Goal: Task Accomplishment & Management: Contribute content

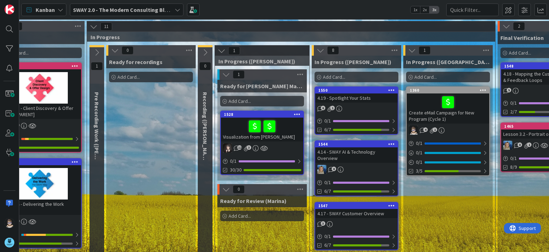
scroll to position [0, 38]
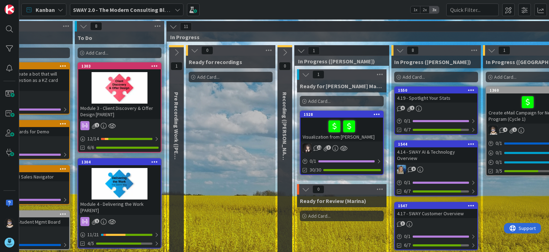
click at [177, 52] on icon at bounding box center [177, 53] width 8 height 8
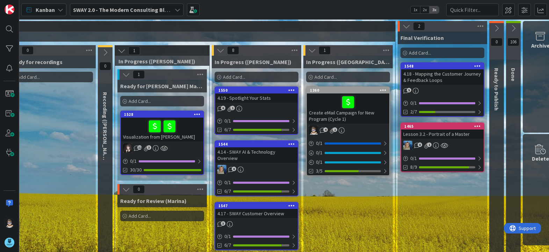
scroll to position [0, 309]
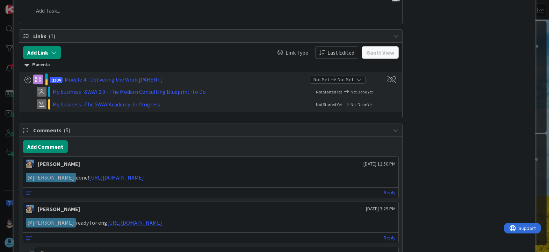
scroll to position [279, 0]
click at [384, 192] on link "Reply" at bounding box center [390, 192] width 12 height 9
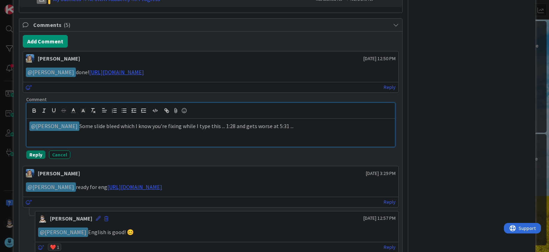
scroll to position [369, 0]
click at [33, 153] on button "Reply" at bounding box center [35, 154] width 19 height 8
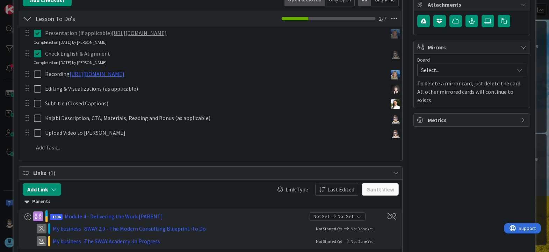
scroll to position [126, 0]
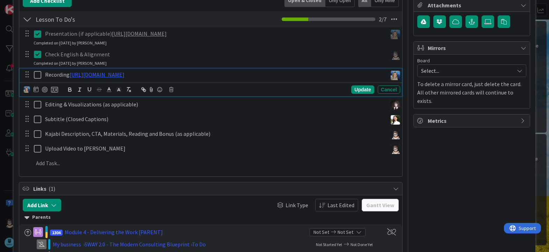
click at [38, 74] on icon at bounding box center [39, 75] width 10 height 8
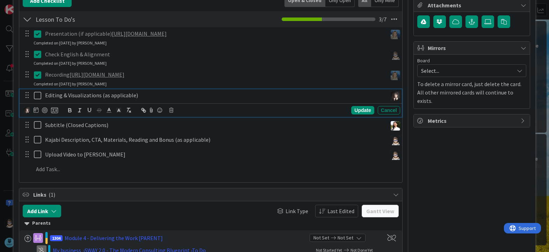
click at [35, 99] on icon at bounding box center [39, 95] width 10 height 8
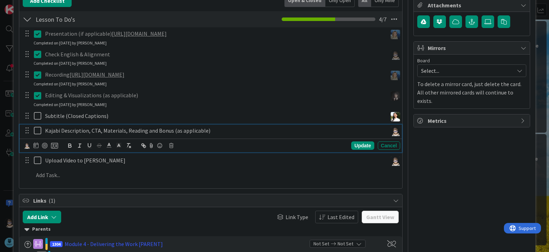
click at [38, 132] on icon at bounding box center [39, 130] width 10 height 8
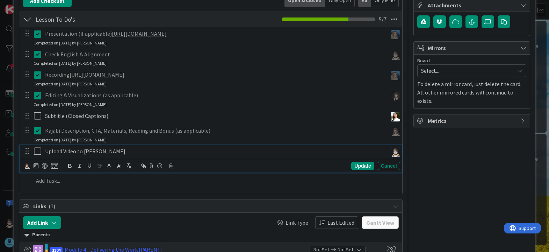
click at [37, 151] on icon at bounding box center [39, 151] width 10 height 8
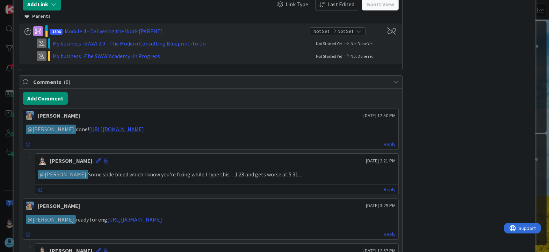
scroll to position [335, 0]
click at [53, 101] on button "Add Comment" at bounding box center [45, 98] width 45 height 13
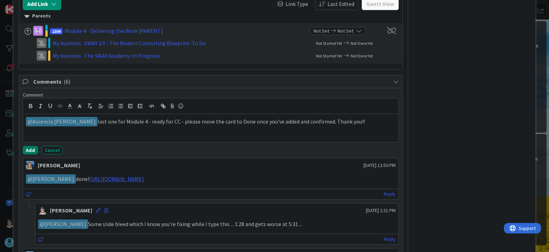
click at [30, 151] on button "Add" at bounding box center [30, 150] width 15 height 8
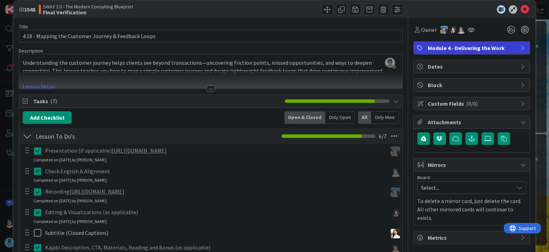
scroll to position [0, 0]
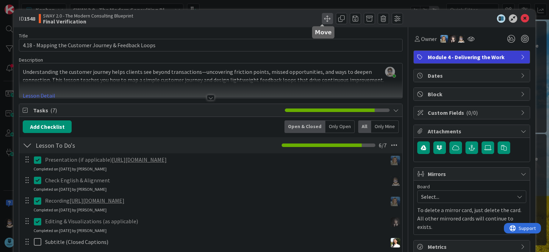
click at [322, 20] on span at bounding box center [327, 18] width 11 height 11
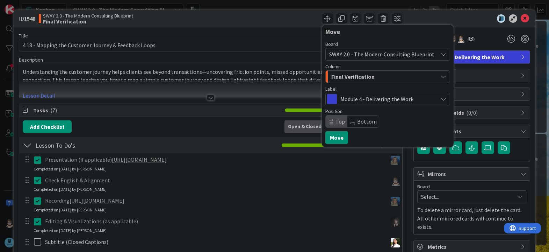
click at [358, 78] on span "Final Verification" at bounding box center [352, 76] width 43 height 9
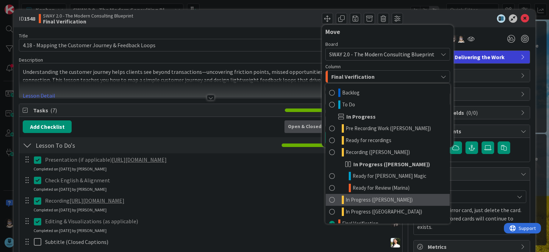
click at [369, 201] on span "In Progress ([PERSON_NAME])" at bounding box center [379, 199] width 67 height 8
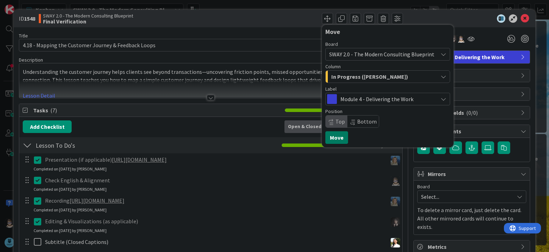
click at [325, 141] on button "Move" at bounding box center [336, 137] width 23 height 13
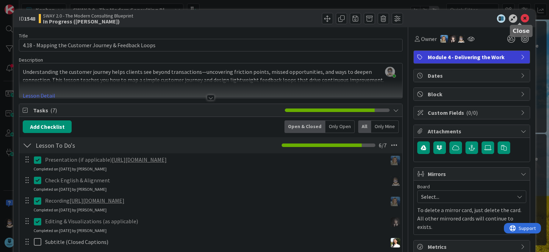
click at [521, 18] on icon at bounding box center [525, 18] width 8 height 8
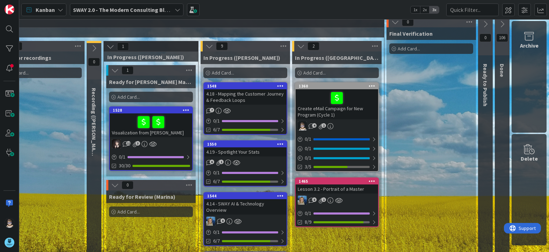
scroll to position [0, 235]
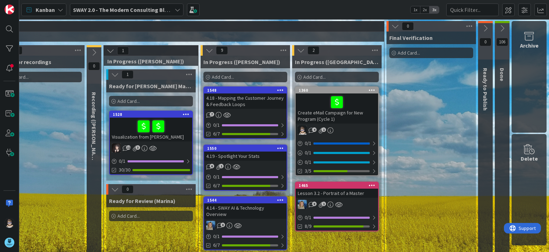
click at [392, 26] on icon at bounding box center [396, 26] width 8 height 8
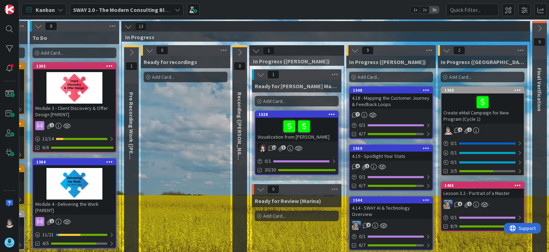
scroll to position [0, 14]
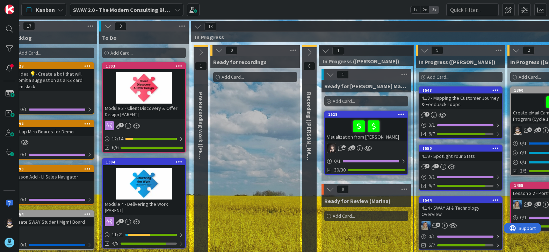
click at [220, 49] on icon at bounding box center [219, 50] width 8 height 8
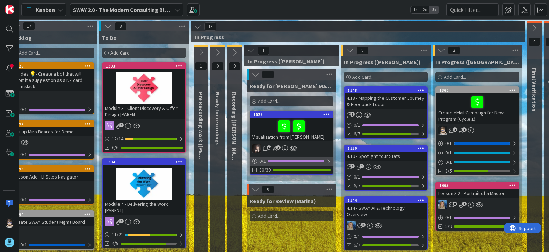
click at [328, 161] on div at bounding box center [329, 161] width 4 height 6
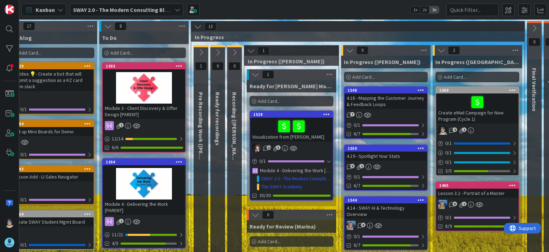
click at [329, 162] on div at bounding box center [329, 161] width 4 height 6
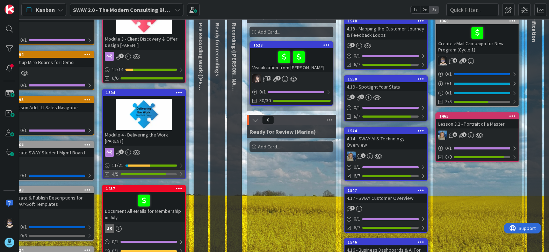
scroll to position [70, 14]
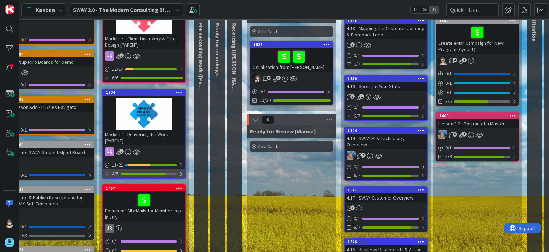
click at [181, 174] on div at bounding box center [181, 174] width 4 height 6
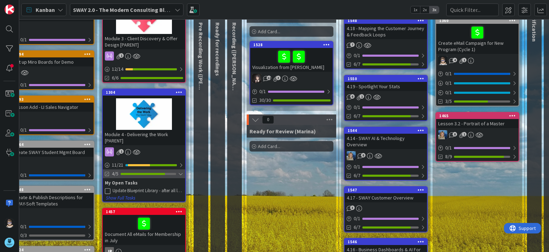
click at [181, 174] on div at bounding box center [180, 174] width 5 height 6
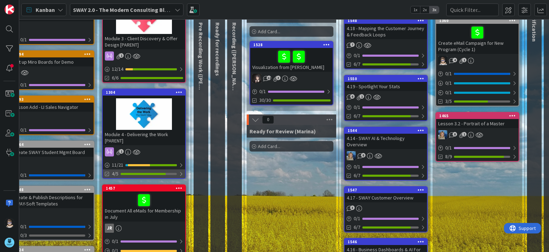
click at [181, 174] on div at bounding box center [181, 174] width 4 height 6
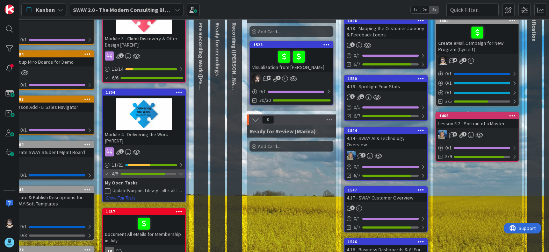
click at [181, 174] on div at bounding box center [180, 174] width 5 height 6
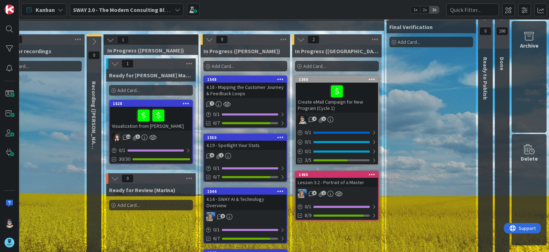
scroll to position [10, 309]
click at [107, 39] on icon at bounding box center [111, 40] width 8 height 8
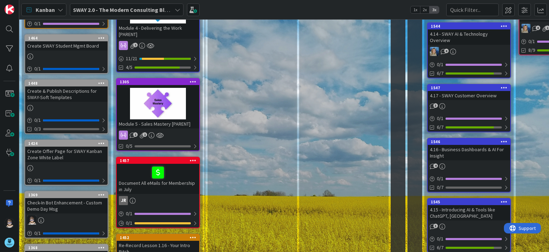
scroll to position [177, 0]
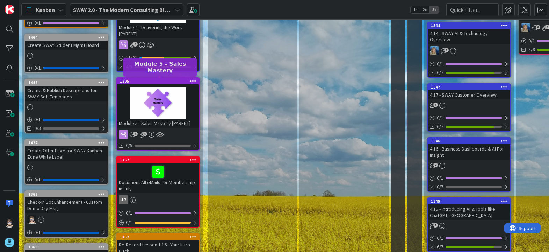
click at [146, 81] on div "1305" at bounding box center [159, 81] width 79 height 5
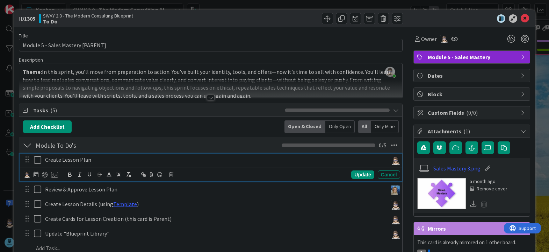
click at [37, 162] on icon at bounding box center [39, 160] width 10 height 8
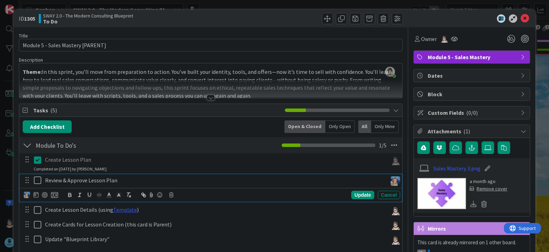
click at [38, 181] on icon at bounding box center [39, 180] width 10 height 8
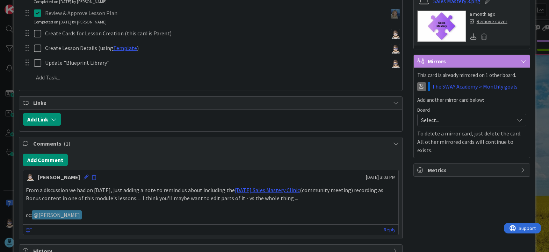
scroll to position [188, 0]
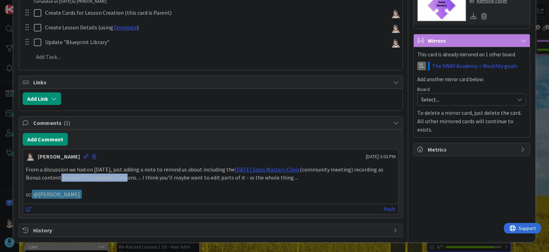
drag, startPoint x: 58, startPoint y: 176, endPoint x: 124, endPoint y: 175, distance: 65.7
click at [123, 175] on p "From a discussion we had on [DATE], just adding a note to remind us about inclu…" at bounding box center [211, 173] width 370 height 16
click at [124, 175] on p "From a discussion we had on [DATE], just adding a note to remind us about inclu…" at bounding box center [211, 173] width 370 height 16
drag, startPoint x: 130, startPoint y: 178, endPoint x: 171, endPoint y: 177, distance: 40.2
click at [171, 177] on p "From a discussion we had on [DATE], just adding a note to remind us about inclu…" at bounding box center [211, 173] width 370 height 16
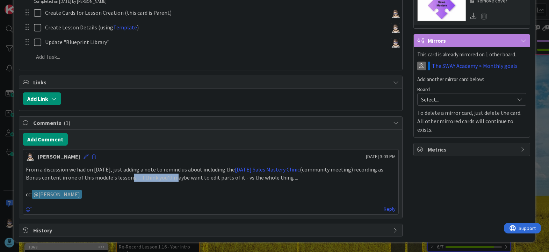
click at [170, 177] on p "From a discussion we had on [DATE], just adding a note to remind us about inclu…" at bounding box center [211, 173] width 370 height 16
drag, startPoint x: 144, startPoint y: 177, endPoint x: 192, endPoint y: 177, distance: 47.2
click at [191, 177] on p "From a discussion we had on [DATE], just adding a note to remind us about inclu…" at bounding box center [211, 173] width 370 height 16
click at [192, 177] on p "From a discussion we had on [DATE], just adding a note to remind us about inclu…" at bounding box center [211, 173] width 370 height 16
click at [247, 179] on p "From a discussion we had on [DATE], just adding a note to remind us about inclu…" at bounding box center [211, 173] width 370 height 16
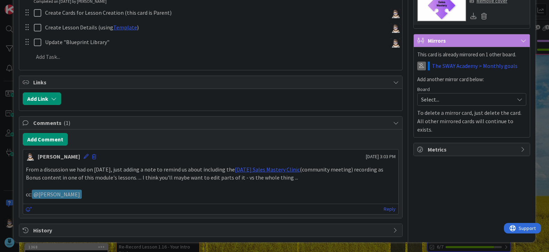
click at [302, 179] on p "From a discussion we had on [DATE], just adding a note to remind us about inclu…" at bounding box center [211, 173] width 370 height 16
click at [119, 184] on p at bounding box center [211, 185] width 370 height 8
click at [160, 181] on p "From a discussion we had on [DATE], just adding a note to remind us about inclu…" at bounding box center [211, 173] width 370 height 16
click at [384, 210] on link "Reply" at bounding box center [390, 209] width 12 height 9
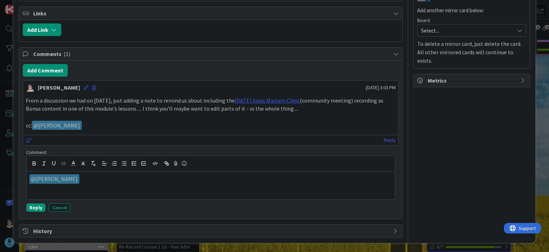
scroll to position [257, 0]
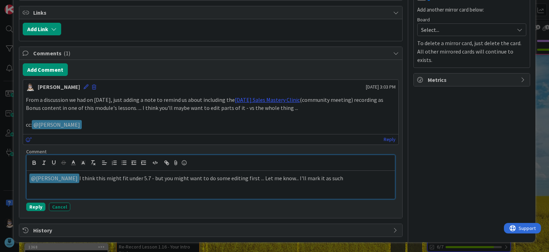
click at [95, 178] on p "﻿ @ [PERSON_NAME] ﻿ I think this might fit under 5.7 - but you might want to do…" at bounding box center [210, 177] width 363 height 9
click at [138, 180] on p "﻿ @ [PERSON_NAME] ﻿ I think this might fit under 5.7 - but you might want to do…" at bounding box center [210, 177] width 363 height 9
click at [36, 207] on button "Reply" at bounding box center [35, 206] width 19 height 8
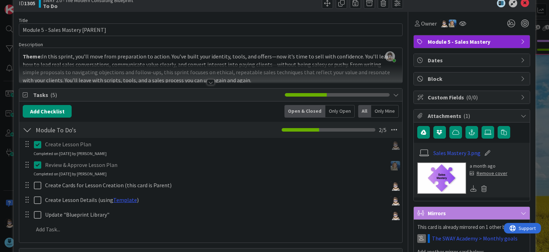
scroll to position [0, 0]
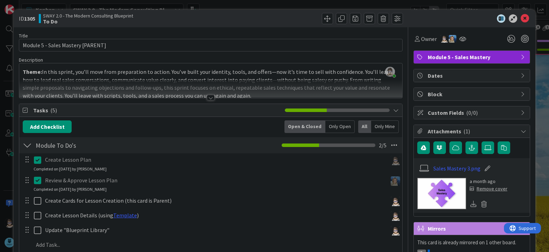
click at [208, 98] on div at bounding box center [211, 98] width 8 height 6
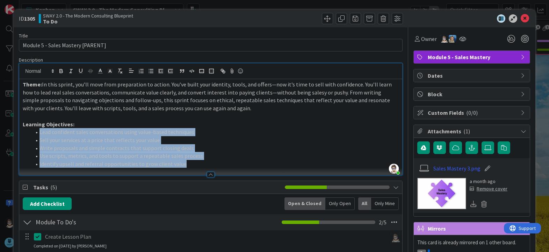
drag, startPoint x: 40, startPoint y: 132, endPoint x: 194, endPoint y: 165, distance: 158.0
click at [194, 165] on ol "Lead confident sales conversations using value-based techniques Sell your servi…" at bounding box center [211, 148] width 376 height 40
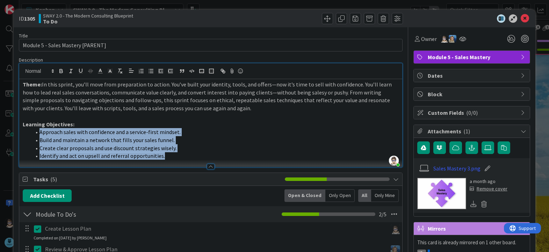
click at [41, 132] on span "Approach sales with confidence and a service-first mindset." at bounding box center [110, 131] width 141 height 7
click at [119, 71] on icon "button" at bounding box center [120, 71] width 6 height 6
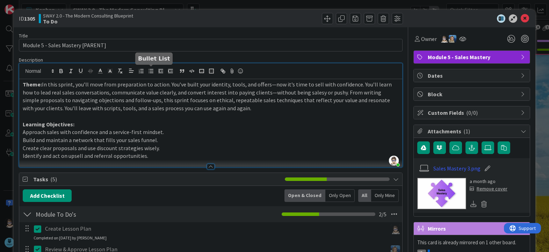
click at [149, 71] on icon "button" at bounding box center [151, 71] width 6 height 6
click at [133, 142] on li "Build and maintain a network that fills your sales funnel." at bounding box center [214, 140] width 367 height 8
drag, startPoint x: 43, startPoint y: 86, endPoint x: 223, endPoint y: 110, distance: 182.4
click at [223, 110] on span "In this sprint, you’ll move from preparation to action. You’ve built your ident…" at bounding box center [208, 96] width 370 height 31
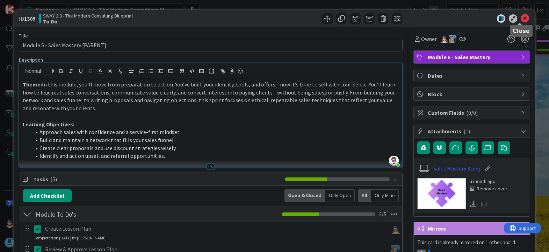
click at [521, 20] on icon at bounding box center [525, 18] width 8 height 8
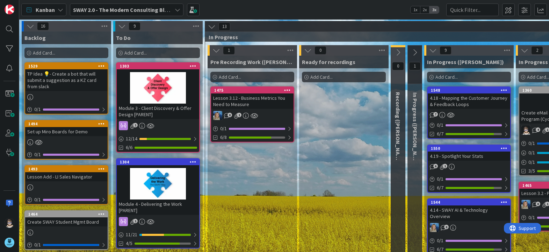
click at [156, 52] on div "Add Card..." at bounding box center [158, 53] width 84 height 10
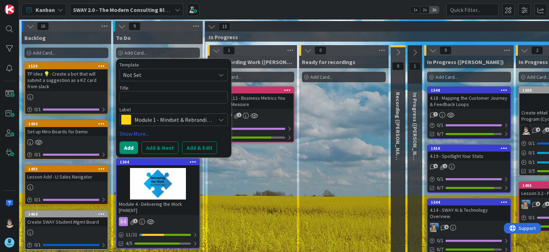
click at [186, 121] on span "Module 1 - Mindset & Rebranding" at bounding box center [174, 120] width 78 height 10
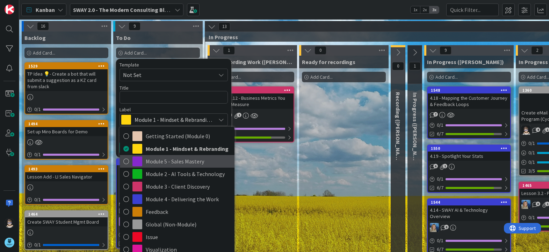
click at [195, 164] on span "Module 5 - Sales Mastery" at bounding box center [188, 161] width 85 height 10
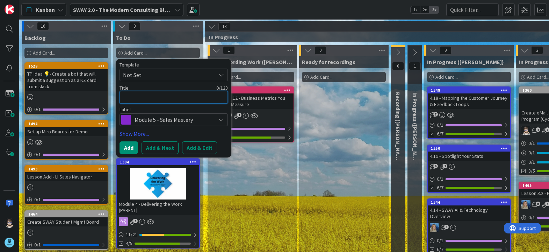
click at [171, 96] on textarea at bounding box center [174, 97] width 108 height 13
type textarea "x"
type textarea "5"
type textarea "x"
type textarea "5."
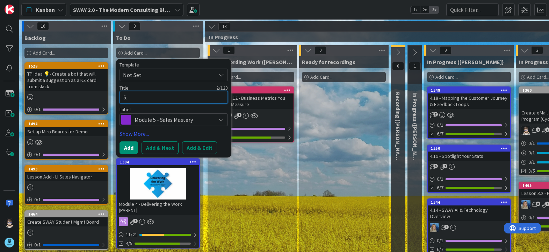
type textarea "x"
type textarea "5.1"
type textarea "x"
type textarea "5.1"
type textarea "x"
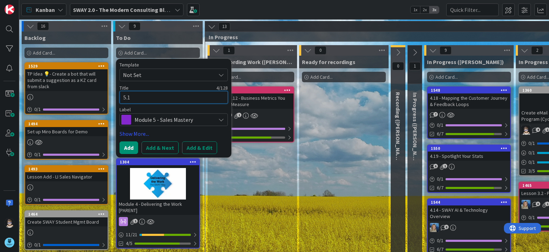
type textarea "5.1 -"
type textarea "x"
type textarea "5.1 -"
type textarea "x"
type textarea "5.1 - M"
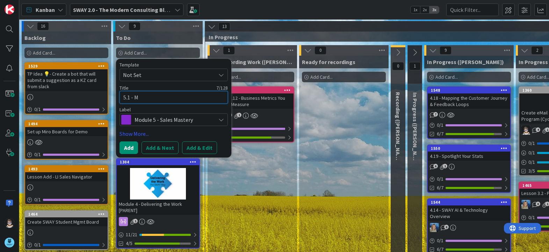
type textarea "x"
type textarea "5.1 - Mod"
type textarea "x"
type textarea "5.1 - Modu"
type textarea "x"
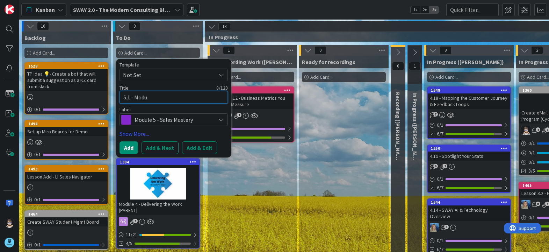
type textarea "5.1 - Modul"
type textarea "x"
type textarea "5.1 - Module"
type textarea "x"
type textarea "5.1 - Module"
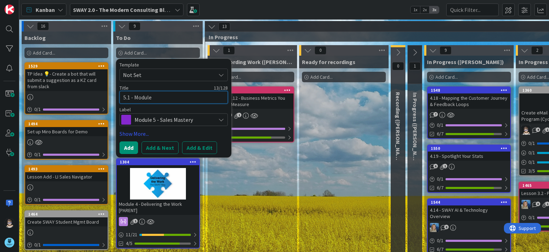
type textarea "x"
type textarea "5.1 - Module O"
type textarea "x"
type textarea "5.1 - Module Ov"
type textarea "x"
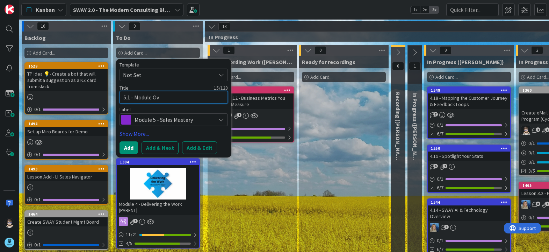
type textarea "5.1 - Module Ove"
type textarea "x"
type textarea "5.1 - Module Over"
type textarea "x"
type textarea "5.1 - Module Overv"
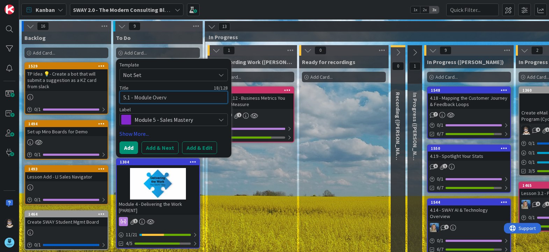
type textarea "x"
type textarea "5.1 - Module Overvi"
type textarea "x"
type textarea "5.1 - Module Overvie"
type textarea "x"
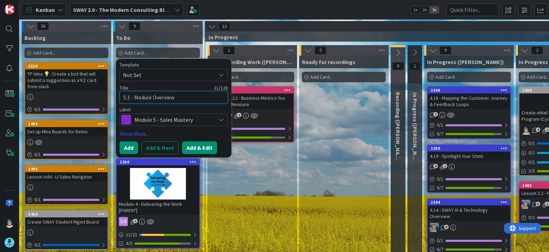
type textarea "5.1 - Module Overview"
click at [203, 149] on button "Add & Edit" at bounding box center [199, 147] width 35 height 13
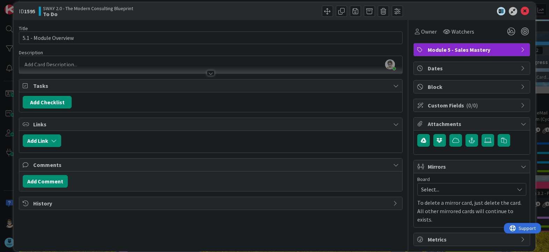
scroll to position [8, 0]
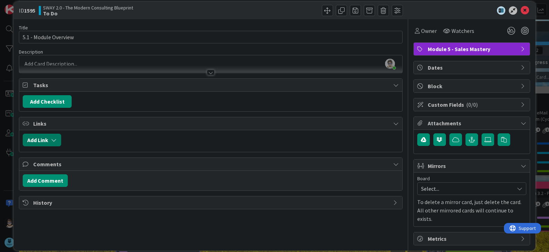
click at [53, 140] on icon "button" at bounding box center [54, 140] width 6 height 6
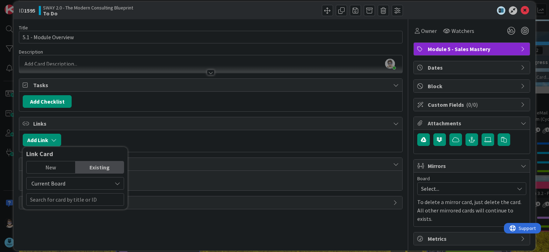
click at [81, 183] on span "Current Board" at bounding box center [69, 183] width 78 height 10
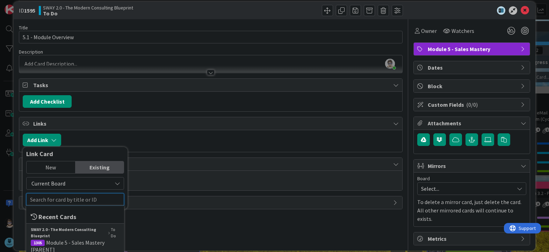
click at [99, 200] on input "text" at bounding box center [75, 199] width 98 height 13
click at [58, 242] on span "Module 5 - Sales Mastery [PARENT]" at bounding box center [68, 246] width 74 height 14
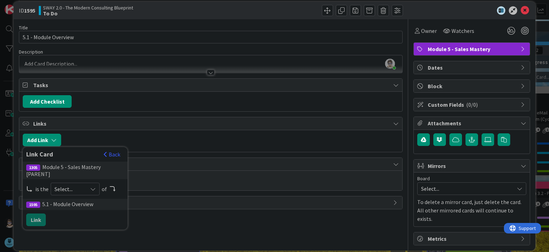
click at [92, 186] on icon at bounding box center [93, 189] width 6 height 6
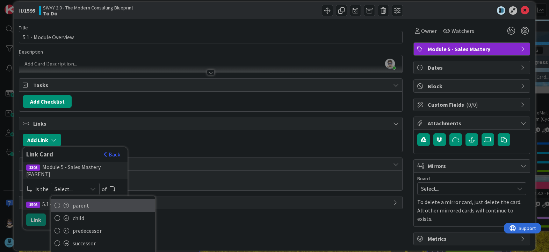
click at [90, 200] on span "parent" at bounding box center [112, 205] width 79 height 10
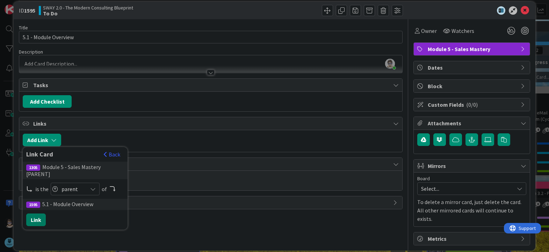
click at [38, 213] on button "Link" at bounding box center [36, 219] width 20 height 13
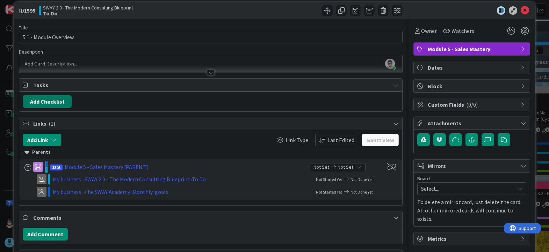
click at [53, 100] on button "Add Checklist" at bounding box center [47, 101] width 49 height 13
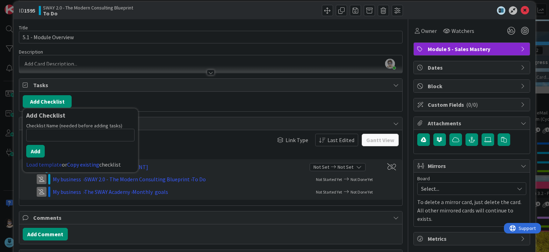
click at [48, 163] on link "Load template" at bounding box center [44, 164] width 36 height 7
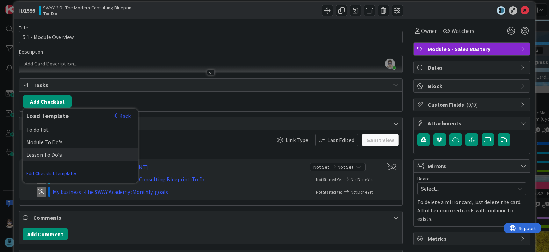
click at [55, 156] on div "Lesson To Do's" at bounding box center [80, 154] width 115 height 13
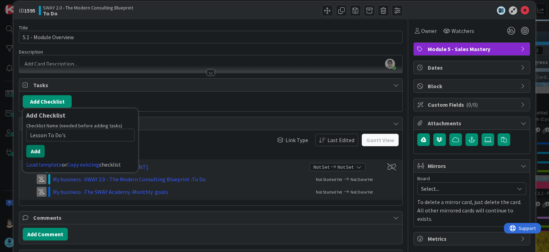
click at [37, 150] on button "Add" at bounding box center [35, 151] width 19 height 13
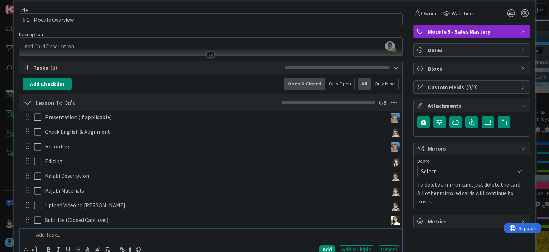
scroll to position [0, 0]
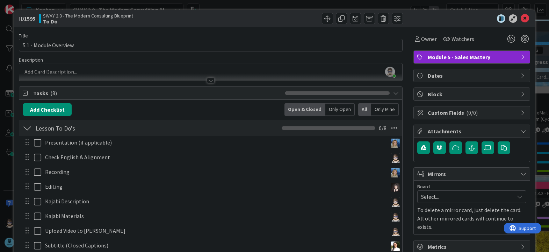
click at [188, 14] on div "SWAY 2.0 - The Modern Consulting Blueprint To Do" at bounding box center [124, 18] width 170 height 11
click at [208, 81] on div at bounding box center [211, 81] width 8 height 6
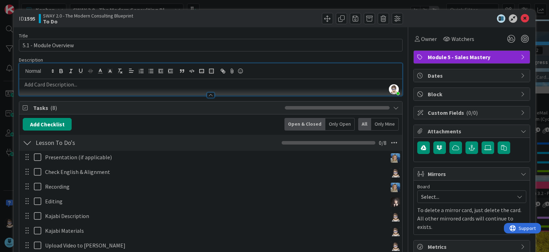
click at [140, 86] on p at bounding box center [211, 84] width 376 height 8
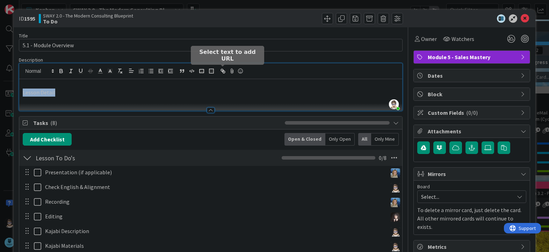
click at [222, 70] on icon "button" at bounding box center [223, 71] width 6 height 6
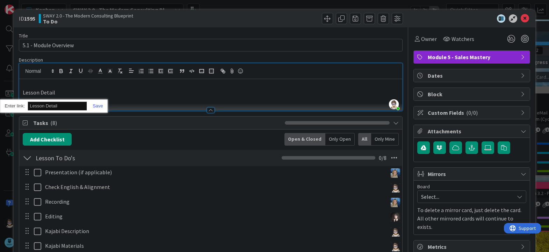
paste input "[URL][DOMAIN_NAME]"
type input "[URL][DOMAIN_NAME]"
click at [99, 106] on link at bounding box center [95, 105] width 16 height 5
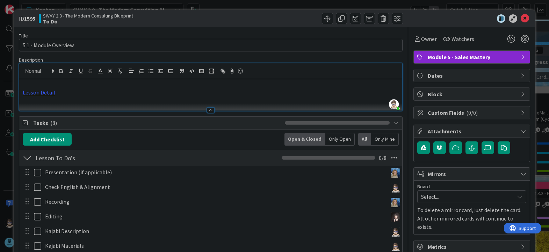
click at [87, 85] on p at bounding box center [211, 84] width 376 height 8
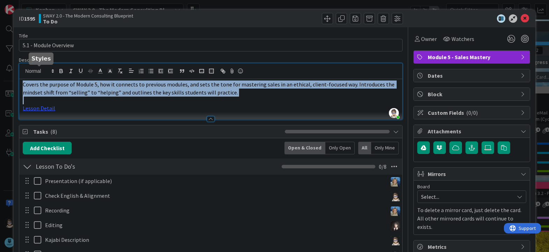
drag, startPoint x: 246, startPoint y: 96, endPoint x: -18, endPoint y: 69, distance: 266.1
click at [0, 69] on html "Kanban SWAY 2.0 - The Modern Consulting Blueprint 1x 2x 3x 16 Backlog Add Card.…" at bounding box center [274, 126] width 549 height 252
click at [119, 71] on icon "button" at bounding box center [120, 71] width 6 height 6
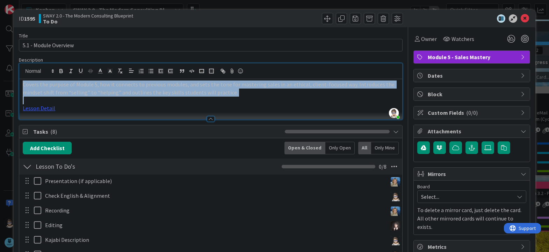
click at [243, 95] on p "Covers the purpose of Module 5, how it connects to previous modules, and sets t…" at bounding box center [211, 88] width 376 height 16
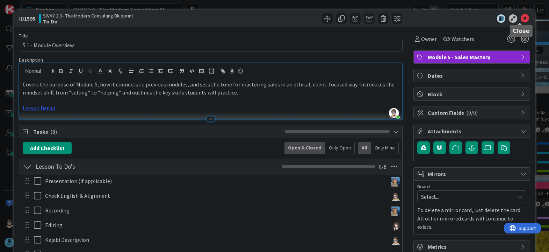
click at [522, 19] on icon at bounding box center [525, 18] width 8 height 8
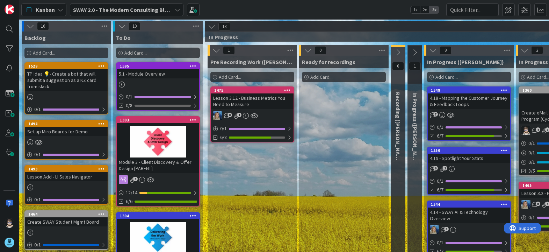
click at [160, 69] on div "1595" at bounding box center [158, 66] width 83 height 6
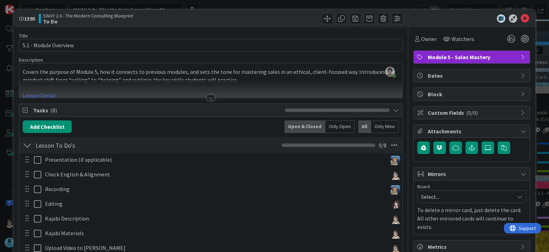
click at [285, 17] on div at bounding box center [308, 18] width 190 height 11
click at [426, 16] on div at bounding box center [469, 18] width 124 height 8
click at [338, 19] on span at bounding box center [341, 18] width 11 height 11
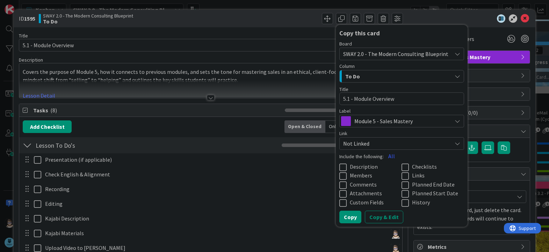
click at [343, 98] on textarea "5.1 - Module Overview" at bounding box center [401, 98] width 125 height 13
type textarea "x"
type textarea "5. - Module Overview"
type textarea "x"
type textarea "5.2 - Module Overview"
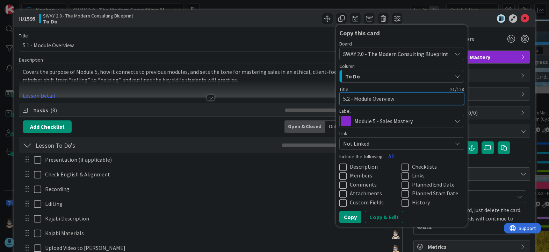
type textarea "x"
type textarea "5.2 - F"
type textarea "x"
type textarea "5.2 - Fa"
type textarea "x"
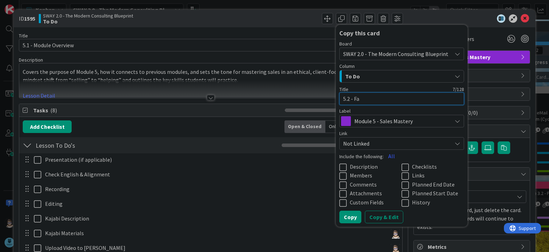
type textarea "5.2 - Fal"
type textarea "x"
type textarea "5.2 - Fall"
type textarea "x"
type textarea "5.2 - Fall"
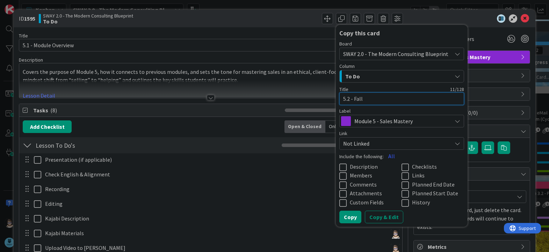
type textarea "x"
type textarea "5.2 - Fall i"
type textarea "x"
type textarea "5.2 - Fall in"
type textarea "x"
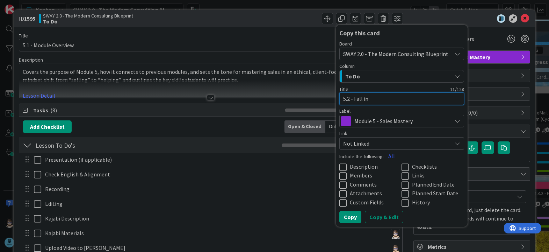
type textarea "5.2 - Fall in"
type textarea "x"
type textarea "5.2 - Fall in L"
type textarea "x"
type textarea "5.2 - Fall in Lov"
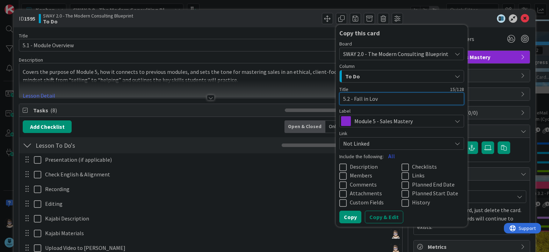
type textarea "x"
type textarea "5.2 - Fall in Love"
type textarea "x"
type textarea "5.2 - Fall in Love"
type textarea "x"
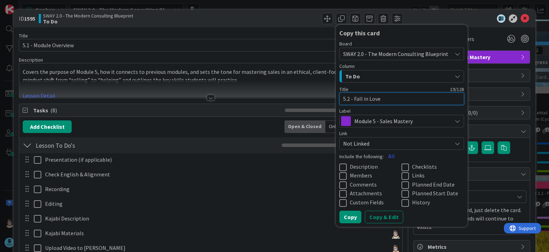
type textarea "5.2 - Fall in Love w"
type textarea "x"
type textarea "5.2 - Fall in Love wi"
type textarea "x"
type textarea "5.2 - Fall in Love wit"
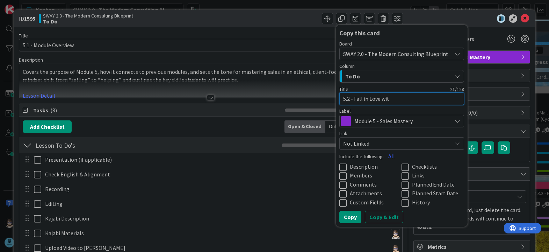
type textarea "x"
type textarea "5.2 - Fall in Love with"
type textarea "x"
type textarea "5.2 - Fall in Love with"
type textarea "x"
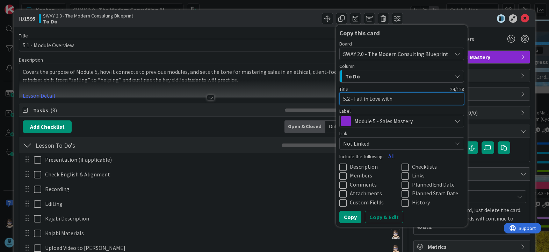
type textarea "5.2 - Fall in Love with S"
type textarea "x"
type textarea "5.2 - Fall in Love with [PERSON_NAME]"
type textarea "x"
type textarea "5.2 - Fall in Love with [PERSON_NAME]"
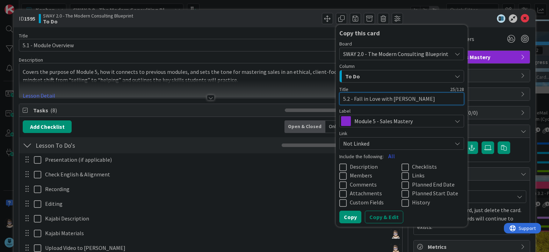
type textarea "x"
type textarea "5.2 - Fall in Love with Sale"
type textarea "x"
type textarea "5.2 - Fall in Love with Sales"
click at [339, 165] on icon at bounding box center [344, 167] width 10 height 8
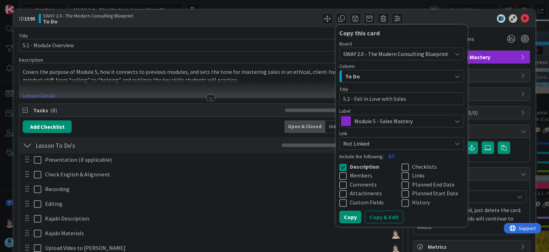
drag, startPoint x: 397, startPoint y: 167, endPoint x: 400, endPoint y: 169, distance: 3.6
click at [402, 167] on icon at bounding box center [407, 167] width 10 height 8
click at [402, 176] on icon at bounding box center [407, 176] width 10 height 8
click at [380, 217] on button "Copy & Edit" at bounding box center [384, 216] width 38 height 13
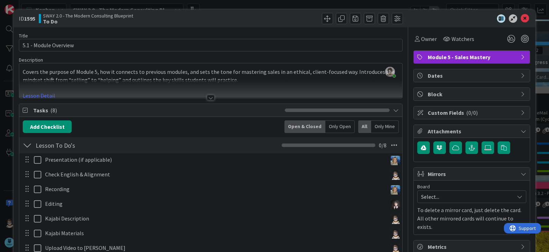
type textarea "x"
click at [208, 95] on div at bounding box center [211, 98] width 8 height 6
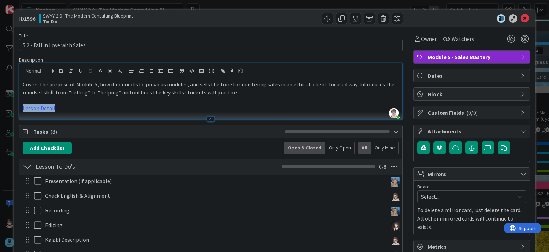
drag, startPoint x: 57, startPoint y: 110, endPoint x: 14, endPoint y: 111, distance: 43.0
click at [14, 111] on div "ID 1596 SWAY 2.0 - The Modern Consulting Blueprint To Do Title 29 / 128 5.2 - F…" at bounding box center [275, 239] width 522 height 458
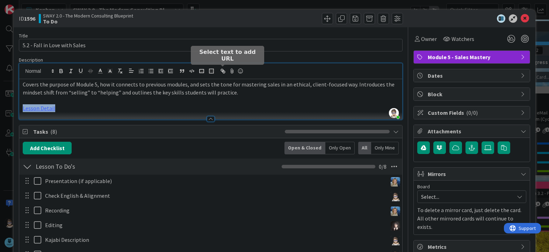
click at [224, 72] on icon "button" at bounding box center [223, 71] width 6 height 6
click at [224, 72] on line "button" at bounding box center [222, 70] width 1 height 1
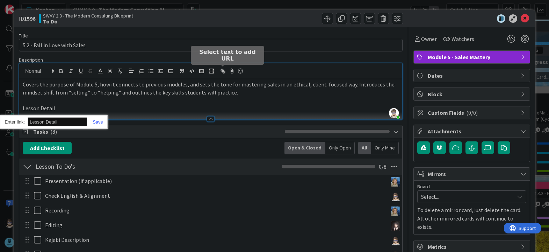
paste input "[URL][DOMAIN_NAME]"
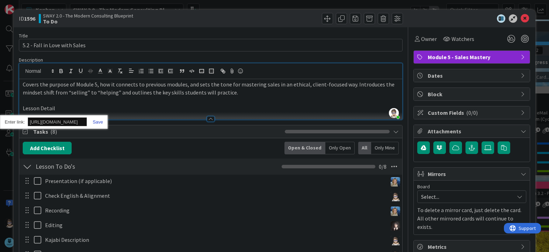
type input "[URL][DOMAIN_NAME]"
click at [98, 121] on link at bounding box center [95, 121] width 16 height 5
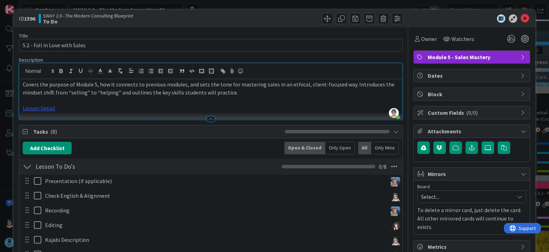
click at [195, 94] on p "Covers the purpose of Module 5, how it connects to previous modules, and sets t…" at bounding box center [211, 88] width 376 height 16
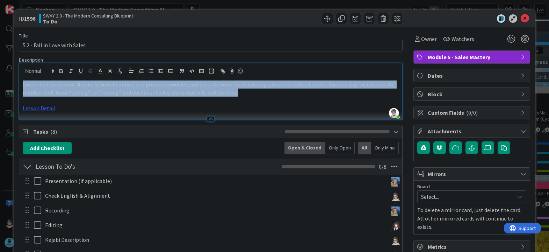
drag, startPoint x: 234, startPoint y: 95, endPoint x: 21, endPoint y: 86, distance: 212.7
click at [21, 86] on div "Covers the purpose of Module 5, how it connects to previous modules, and sets t…" at bounding box center [210, 99] width 383 height 40
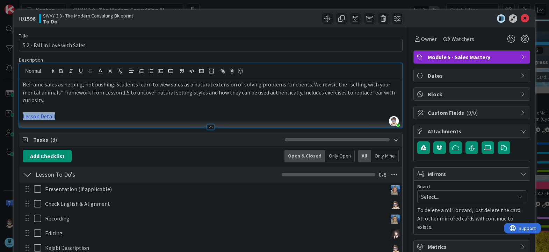
drag, startPoint x: 56, startPoint y: 117, endPoint x: 23, endPoint y: 117, distance: 32.9
click at [23, 117] on p "Lesson Detail" at bounding box center [211, 116] width 376 height 8
click at [36, 117] on link "Lesson Detail" at bounding box center [39, 116] width 33 height 7
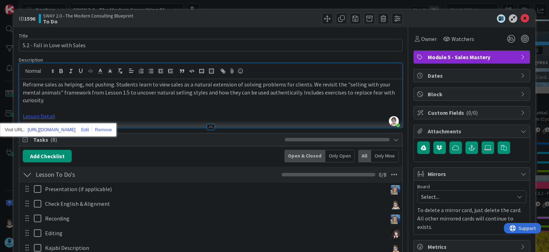
click at [66, 129] on link "[URL][DOMAIN_NAME]" at bounding box center [52, 129] width 48 height 9
click at [230, 89] on p "Reframe sales as helping, not pushing. Students learn to view sales as a natura…" at bounding box center [211, 92] width 376 height 24
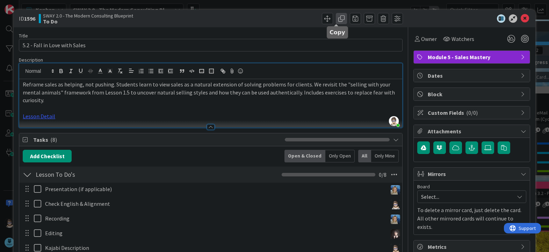
click at [336, 20] on span at bounding box center [341, 18] width 11 height 11
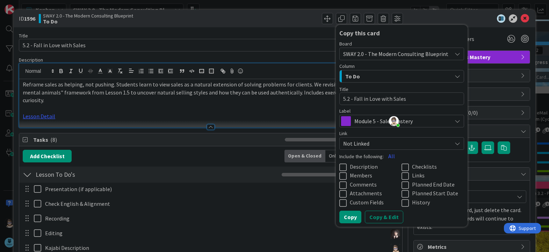
click at [344, 98] on textarea "5.2 - Fall in Love with Sales" at bounding box center [401, 98] width 125 height 13
type textarea "x"
type textarea "5. - Fall in Love with Sales"
type textarea "x"
type textarea "5.3 - Fall in Love with Sales"
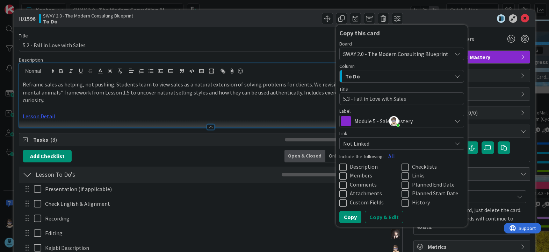
type textarea "x"
type textarea "5.3 - D"
type textarea "x"
type textarea "5.3 - De"
type textarea "x"
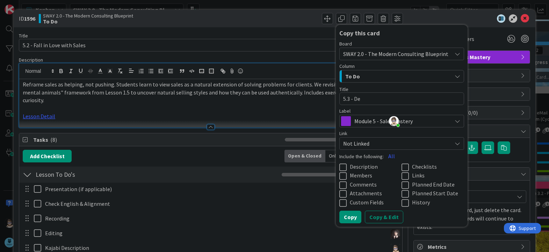
type textarea "5.3 - Dea"
type textarea "x"
type textarea "5.3 - Deal"
type textarea "x"
type textarea "5.3 - Deali"
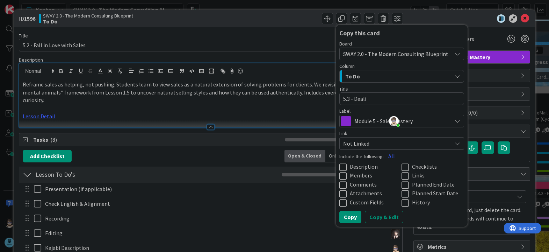
type textarea "x"
type textarea "5.3 - Dealin"
type textarea "x"
type textarea "5.3 - Dealing"
type textarea "x"
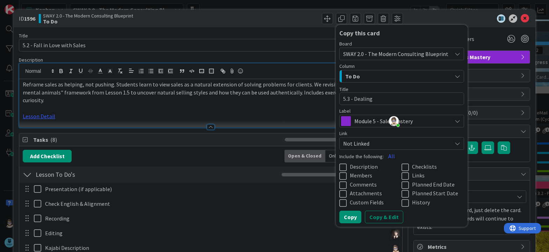
type textarea "5.3 - Dealing"
type textarea "x"
type textarea "5.3 - Dealing w"
type textarea "x"
type textarea "5.3 - Dealing wi"
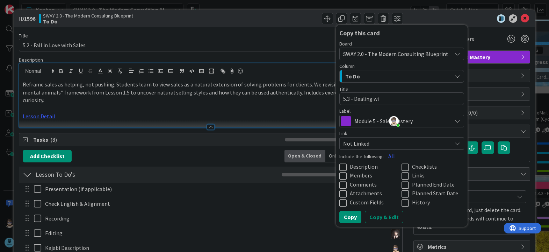
type textarea "x"
type textarea "5.3 - Dealing with"
type textarea "x"
type textarea "5.3 - Dealing with"
type textarea "x"
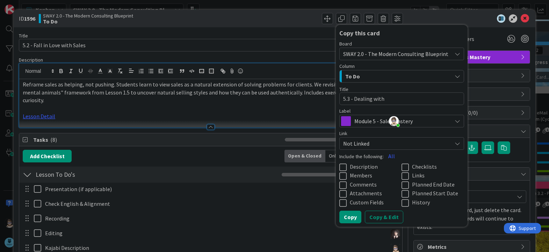
type textarea "5.3 - Dealing with R"
type textarea "x"
type textarea "5.3 - Dealing with Re"
type textarea "x"
type textarea "5.3 - Dealing with Reje"
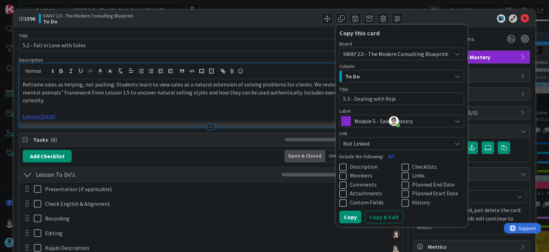
type textarea "x"
type textarea "5.3 - Dealing with Rejec"
type textarea "x"
type textarea "5.3 - Dealing with Reject"
type textarea "x"
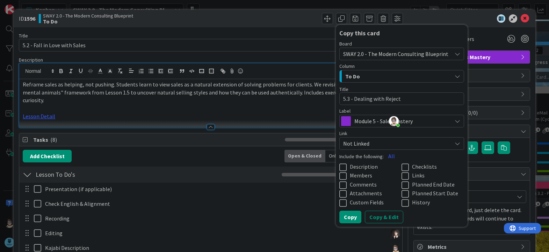
type textarea "5.3 - Dealing with Rejecti"
type textarea "x"
type textarea "5.3 - Dealing with Rejectio"
type textarea "x"
type textarea "5.3 - Dealing with Rejection"
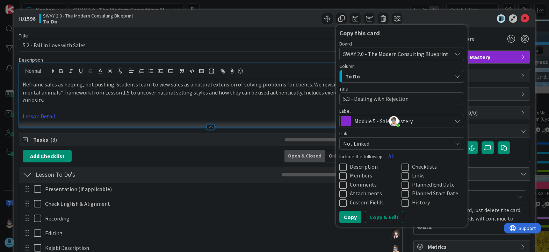
click at [339, 165] on icon at bounding box center [344, 167] width 10 height 8
click at [402, 164] on icon at bounding box center [407, 167] width 10 height 8
click at [403, 175] on icon at bounding box center [407, 176] width 10 height 8
click at [375, 217] on button "Copy & Edit" at bounding box center [384, 216] width 38 height 13
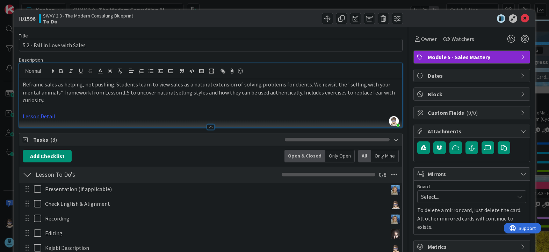
type textarea "x"
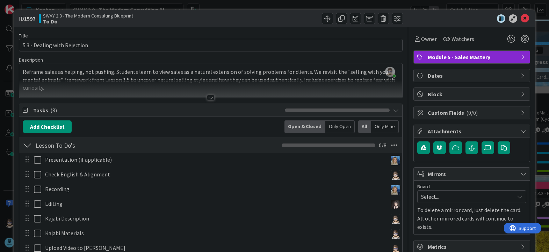
click at [208, 98] on div at bounding box center [211, 98] width 8 height 6
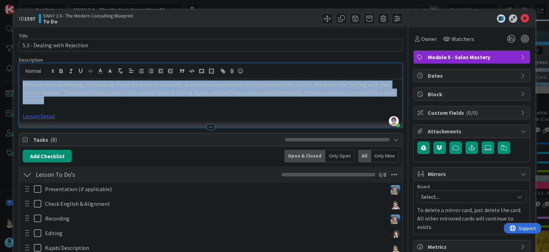
drag, startPoint x: 53, startPoint y: 99, endPoint x: -1, endPoint y: 82, distance: 57.2
click at [0, 82] on html "Kanban SWAY 2.0 - The Modern Consulting Blueprint 1x 2x 3x 16 Backlog Add Card.…" at bounding box center [274, 126] width 549 height 252
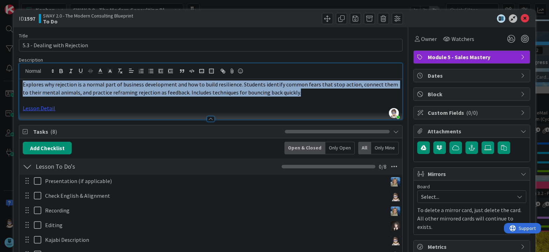
drag, startPoint x: 302, startPoint y: 95, endPoint x: -46, endPoint y: 77, distance: 349.1
click at [0, 77] on html "Kanban SWAY 2.0 - The Modern Consulting Blueprint 1x 2x 3x 16 Backlog Add Card.…" at bounding box center [274, 126] width 549 height 252
click at [120, 72] on icon "button" at bounding box center [120, 71] width 6 height 6
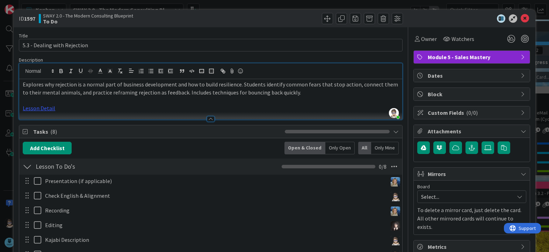
click at [91, 110] on p "Lesson Detail" at bounding box center [211, 108] width 376 height 8
drag, startPoint x: 75, startPoint y: 109, endPoint x: -13, endPoint y: 108, distance: 87.8
click at [0, 108] on html "Kanban SWAY 2.0 - The Modern Consulting Blueprint 1x 2x 3x 16 Backlog Add Card.…" at bounding box center [274, 126] width 549 height 252
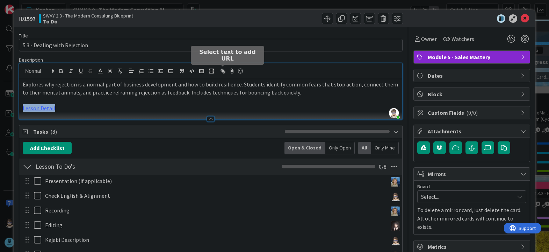
click at [224, 71] on line "button" at bounding box center [222, 70] width 1 height 1
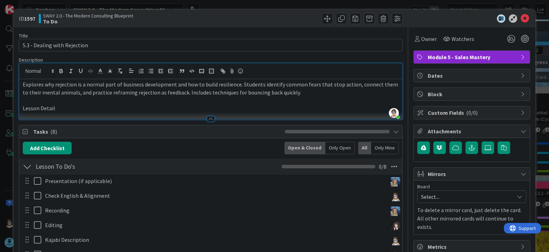
click at [108, 90] on p "Explores why rejection is a normal part of business development and how to buil…" at bounding box center [211, 88] width 376 height 16
click at [39, 85] on p "Explores why rejection is a normal part of business development and how to buil…" at bounding box center [211, 88] width 376 height 16
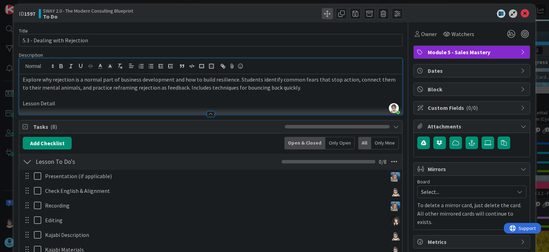
scroll to position [4, 0]
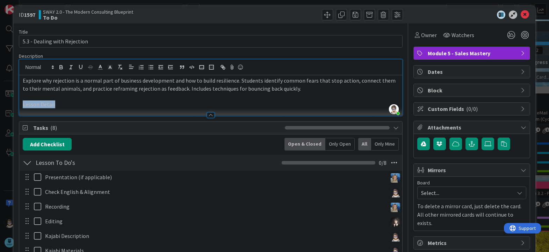
drag, startPoint x: 59, startPoint y: 104, endPoint x: 5, endPoint y: 102, distance: 54.9
click at [5, 102] on div "ID 1597 SWAY 2.0 - The Modern Consulting Blueprint To Do Title 28 / 128 5.3 - D…" at bounding box center [274, 126] width 549 height 252
click at [221, 66] on icon "button" at bounding box center [222, 66] width 2 height 2
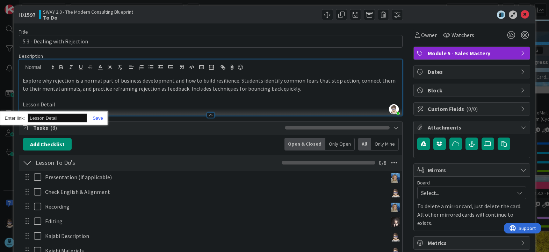
paste input "[URL][DOMAIN_NAME]"
type input "[URL][DOMAIN_NAME]"
click at [101, 121] on link at bounding box center [95, 117] width 16 height 5
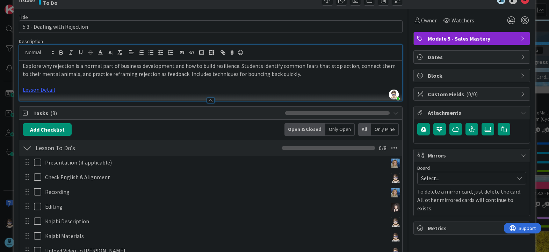
scroll to position [0, 0]
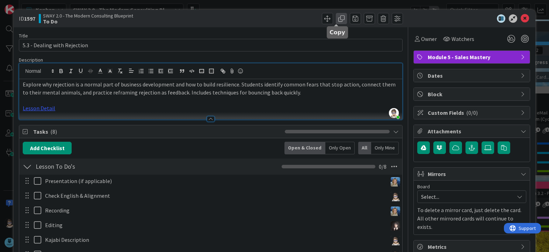
click at [336, 22] on span at bounding box center [341, 18] width 11 height 11
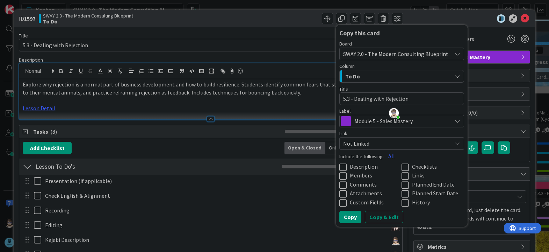
click at [344, 99] on textarea "5.3 - Dealing with Rejection" at bounding box center [401, 98] width 125 height 13
type textarea "x"
type textarea "5. - Dealing with Rejection"
type textarea "x"
type textarea "5.4 - Dealing with Rejection"
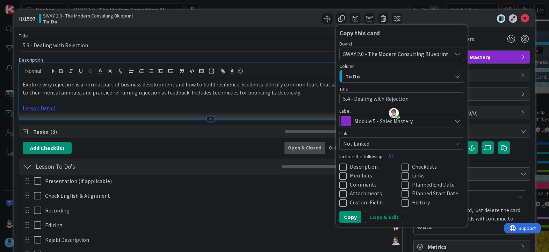
type textarea "x"
type textarea "5.4 -"
type textarea "x"
type textarea "5.4 - T"
type textarea "x"
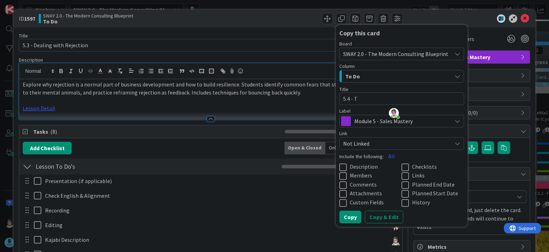
type textarea "5.4 - To"
type textarea "x"
type textarea "5.4 - Top"
type textarea "x"
type textarea "5.4 - Top"
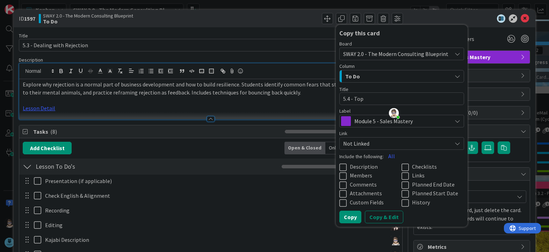
type textarea "x"
type textarea "5.4 - Top M"
type textarea "x"
type textarea "5.4 - Top Mi"
type textarea "x"
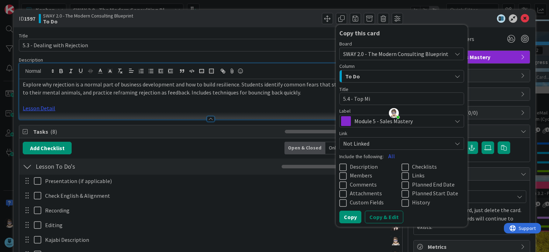
type textarea "5.4 - Top Mis"
type textarea "x"
type textarea "5.4 - Top Mista"
type textarea "x"
type textarea "5.4 - Top Mistake"
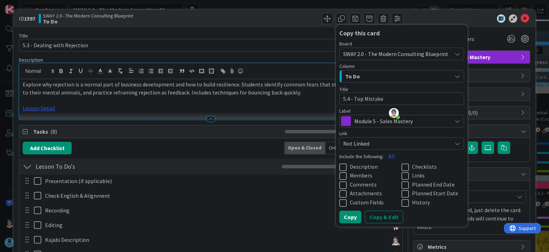
type textarea "x"
type textarea "5.4 - Top Mistakes"
type textarea "x"
type textarea "5.4 - Top Mistakes &"
type textarea "x"
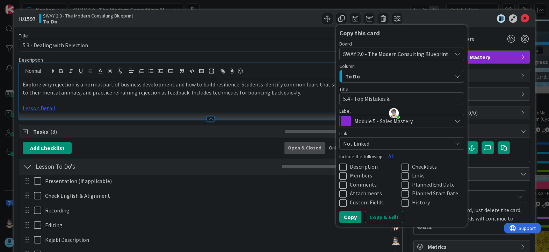
type textarea "5.4 - Top Mistakes &"
type textarea "x"
type textarea "5.4 - Top Mistakes & T"
type textarea "x"
type textarea "5.4 - Top Mistakes & To"
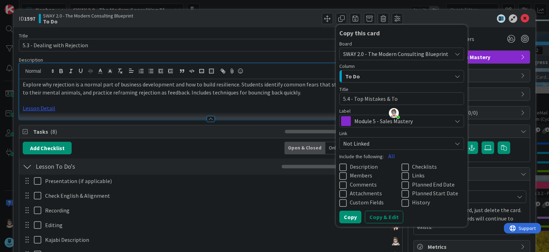
type textarea "x"
type textarea "5.4 - Top Mistakes & Top"
type textarea "x"
type textarea "5.4 - Top Mistakes & Top Q"
type textarea "x"
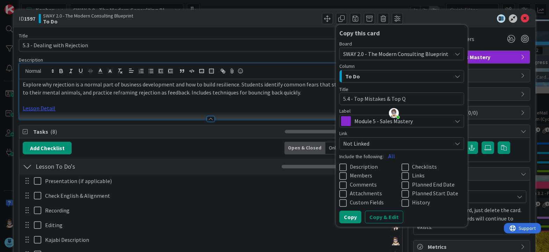
type textarea "5.4 - Top Mistakes & Top Qu"
type textarea "x"
type textarea "5.4 - Top Mistakes & Top Qui"
type textarea "x"
type textarea "5.4 - Top Mistakes & Top Quic"
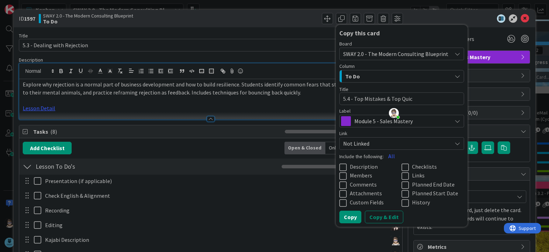
type textarea "x"
type textarea "5.4 - Top Mistakes & Top Quick"
type textarea "x"
type textarea "5.4 - Top Mistakes & Top Quick W"
type textarea "x"
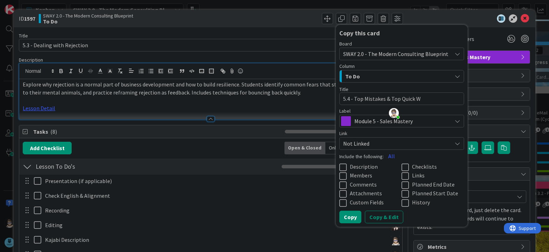
type textarea "5.4 - Top Mistakes & Top Quick Wi"
type textarea "x"
type textarea "5.4 - Top Mistakes & Top Quick Win"
type textarea "x"
type textarea "5.4 - Top Mistakes & Top Quick Win"
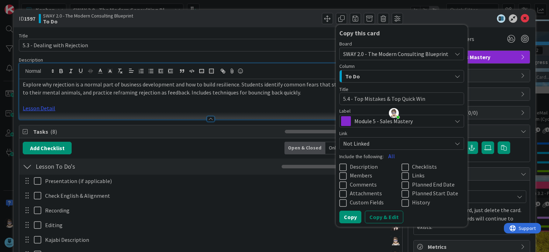
type textarea "x"
type textarea "5.4 - Top Mistakes & Top Quick Win S"
type textarea "x"
type textarea "5.4 - Top Mistakes & Top Quick Win Se"
type textarea "x"
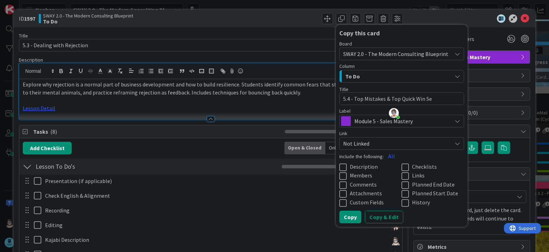
type textarea "5.4 - Top Mistakes & Top Quick Win Sec"
click at [339, 166] on icon at bounding box center [344, 167] width 10 height 8
click at [402, 166] on icon at bounding box center [407, 167] width 10 height 8
click at [402, 174] on icon at bounding box center [407, 176] width 10 height 8
click at [380, 219] on button "Copy & Edit" at bounding box center [384, 216] width 38 height 13
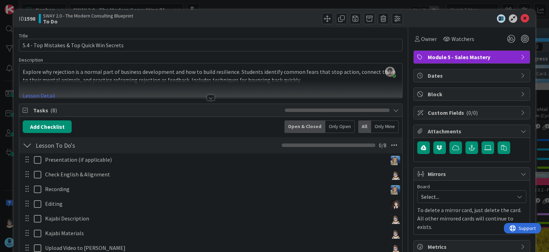
click at [208, 99] on div at bounding box center [211, 98] width 8 height 6
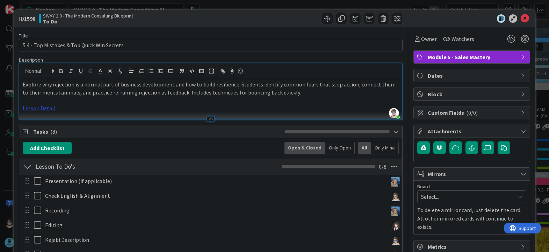
click at [52, 109] on link "Lesson Detail" at bounding box center [39, 108] width 33 height 7
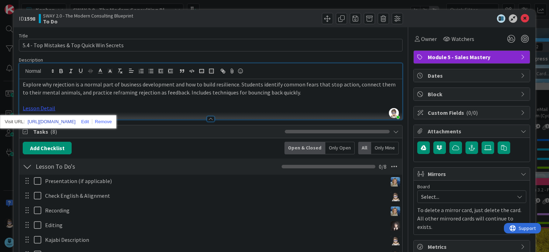
click at [70, 119] on link "[URL][DOMAIN_NAME]" at bounding box center [52, 121] width 48 height 9
drag, startPoint x: 62, startPoint y: 106, endPoint x: 20, endPoint y: 107, distance: 42.0
click at [20, 107] on div "Explore why rejection is a normal part of business development and how to build…" at bounding box center [210, 99] width 383 height 40
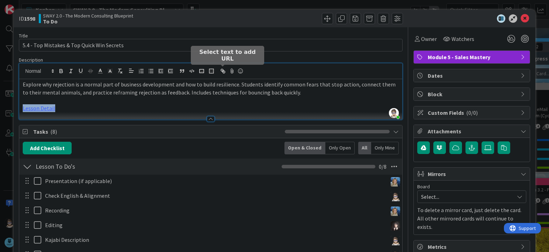
click at [223, 70] on line "button" at bounding box center [222, 70] width 1 height 1
click at [224, 72] on icon "button" at bounding box center [223, 71] width 6 height 6
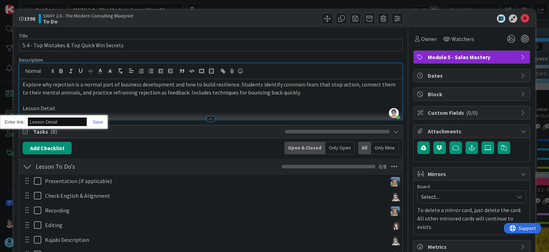
paste input "[URL][DOMAIN_NAME]"
click at [97, 121] on link at bounding box center [95, 121] width 16 height 5
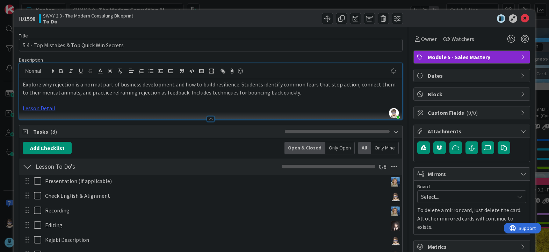
click at [150, 102] on p at bounding box center [211, 100] width 376 height 8
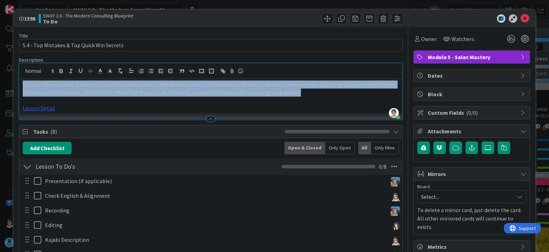
drag, startPoint x: 289, startPoint y: 93, endPoint x: 10, endPoint y: 83, distance: 279.9
click at [10, 83] on div "ID 1598 SWAY 2.0 - The Modern Consulting Blueprint To Do Title 42 / 128 5.4 - T…" at bounding box center [274, 126] width 549 height 252
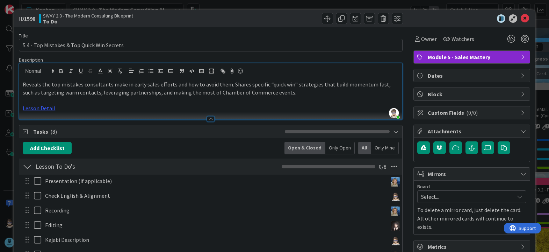
click at [143, 107] on p "Lesson Detail" at bounding box center [211, 108] width 376 height 8
click at [44, 108] on link "Lesson Detail" at bounding box center [39, 108] width 33 height 7
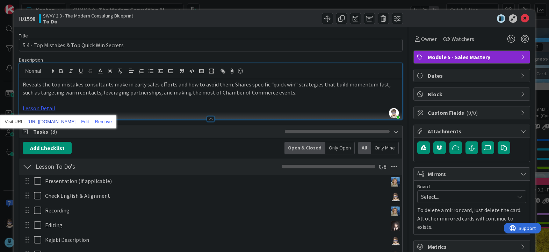
click at [70, 120] on link "[URL][DOMAIN_NAME]" at bounding box center [52, 121] width 48 height 9
click at [283, 96] on p "Reveals the top mistakes consultants make in early sales efforts and how to avo…" at bounding box center [211, 88] width 376 height 16
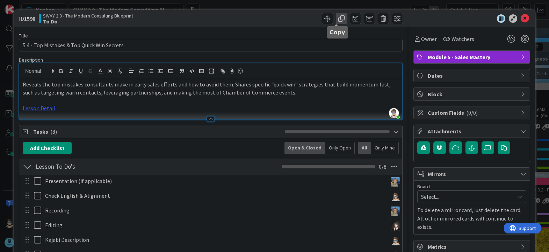
click at [337, 20] on span at bounding box center [341, 18] width 11 height 11
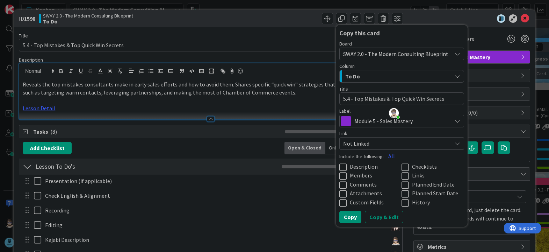
drag, startPoint x: 342, startPoint y: 100, endPoint x: 348, endPoint y: 103, distance: 6.7
click at [343, 100] on textarea "5.4 - Top Mistakes & Top Quick Win Secrets" at bounding box center [401, 98] width 125 height 13
click at [340, 165] on icon at bounding box center [344, 167] width 10 height 8
click at [402, 165] on icon at bounding box center [407, 167] width 10 height 8
click at [402, 175] on icon at bounding box center [407, 176] width 10 height 8
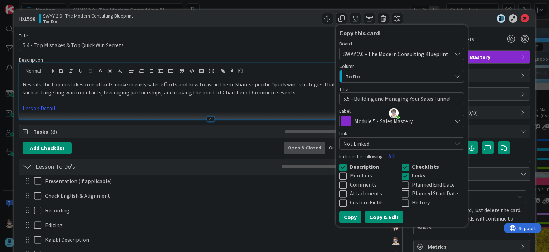
click at [382, 218] on button "Copy & Edit" at bounding box center [384, 216] width 38 height 13
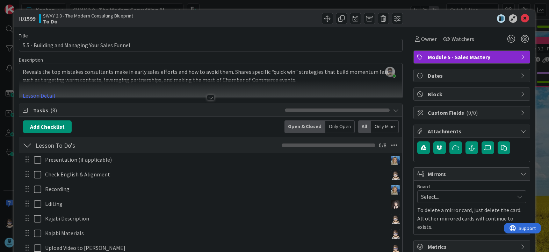
click at [208, 99] on div at bounding box center [211, 98] width 8 height 6
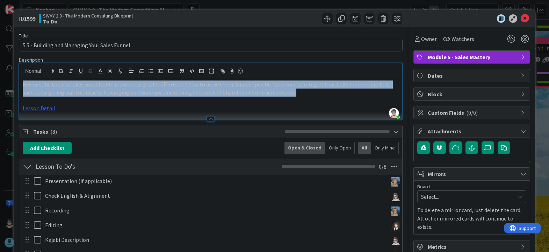
drag, startPoint x: 277, startPoint y: 94, endPoint x: 17, endPoint y: 79, distance: 260.6
click at [5, 80] on div "ID 1599 SWAY 2.0 - The Modern Consulting Blueprint To Do Title 45 / 128 5.5 - B…" at bounding box center [274, 126] width 549 height 252
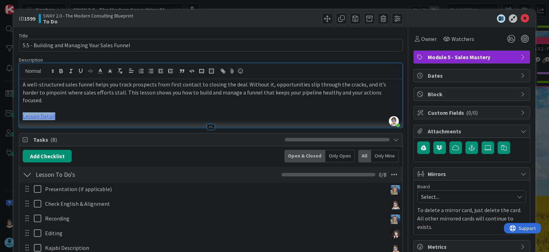
drag, startPoint x: 63, startPoint y: 110, endPoint x: 36, endPoint y: 100, distance: 28.8
click at [2, 108] on div "ID 1599 SWAY 2.0 - The Modern Consulting Blueprint To Do Title 45 / 128 5.5 - B…" at bounding box center [274, 126] width 549 height 252
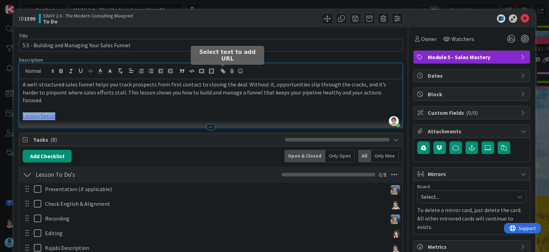
click at [223, 71] on icon "button" at bounding box center [224, 72] width 2 height 2
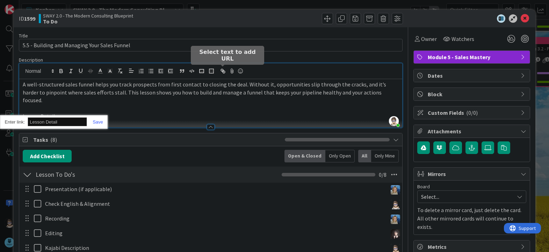
paste input "[URL][DOMAIN_NAME]"
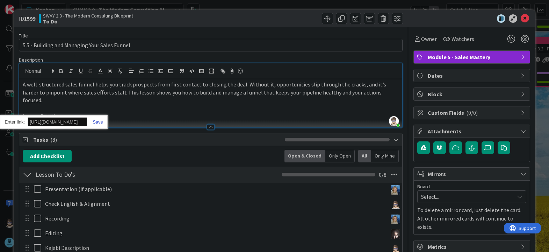
click at [94, 120] on link at bounding box center [95, 121] width 16 height 5
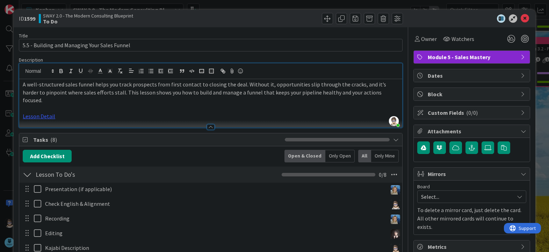
click at [99, 120] on div at bounding box center [210, 123] width 383 height 7
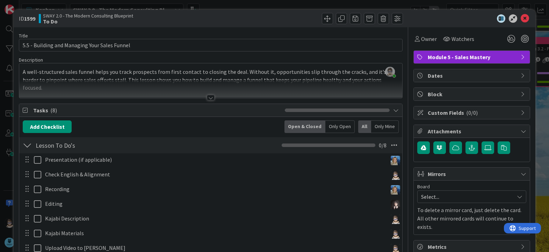
click at [207, 98] on div at bounding box center [211, 98] width 8 height 6
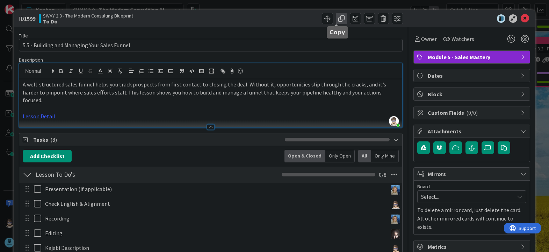
click at [337, 21] on span at bounding box center [341, 18] width 11 height 11
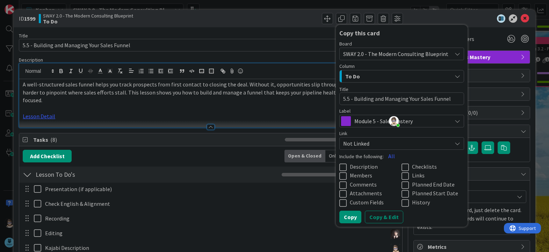
click at [345, 99] on textarea "5.5 - Building and Managing Your Sales Funnel" at bounding box center [401, 98] width 125 height 13
click at [339, 166] on icon at bounding box center [344, 167] width 10 height 8
click at [402, 165] on icon at bounding box center [407, 167] width 10 height 8
click at [402, 175] on icon at bounding box center [407, 176] width 10 height 8
click at [380, 215] on button "Copy & Edit" at bounding box center [384, 216] width 38 height 13
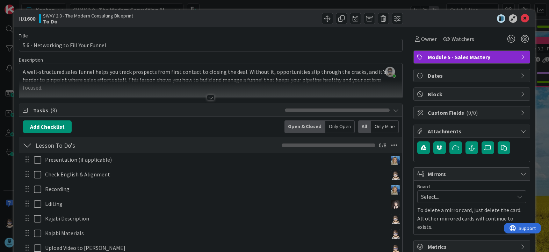
click at [207, 100] on div at bounding box center [211, 98] width 8 height 6
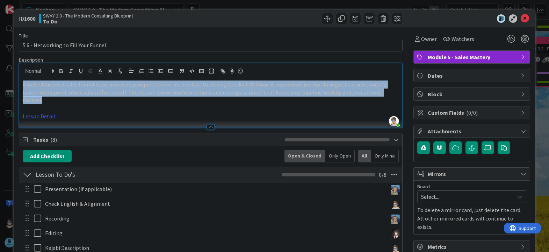
drag, startPoint x: 378, startPoint y: 93, endPoint x: 8, endPoint y: 86, distance: 369.9
click at [8, 86] on div "ID 1600 SWAY 2.0 - The Modern Consulting Blueprint To Do Title 36 / 128 5.6 - N…" at bounding box center [274, 126] width 549 height 252
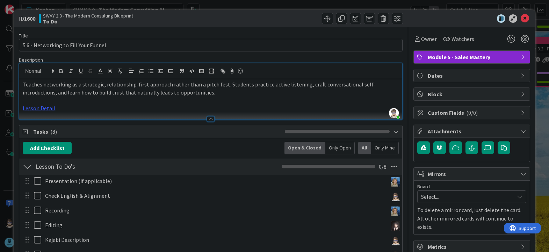
click at [182, 93] on p "Teaches networking as a strategic, relationship-first approach rather than a pi…" at bounding box center [211, 88] width 376 height 16
click at [336, 20] on span at bounding box center [341, 18] width 11 height 11
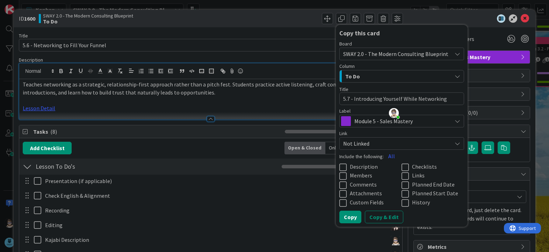
click at [350, 165] on span "Description" at bounding box center [364, 166] width 28 height 7
click at [402, 166] on icon at bounding box center [407, 167] width 10 height 8
click at [402, 173] on icon at bounding box center [407, 176] width 10 height 8
click at [380, 216] on button "Copy & Edit" at bounding box center [384, 216] width 38 height 13
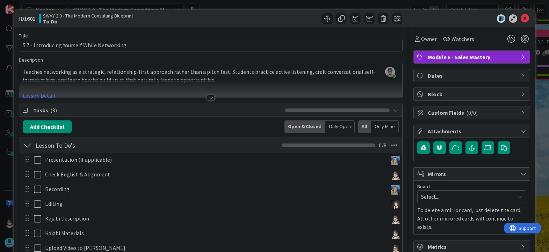
click at [208, 99] on div at bounding box center [211, 98] width 8 height 6
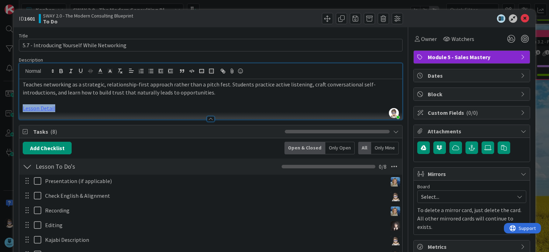
drag, startPoint x: 69, startPoint y: 107, endPoint x: 16, endPoint y: 105, distance: 53.5
click at [16, 105] on div "ID 1601 SWAY 2.0 - The Modern Consulting Blueprint To Do Title 43 / 128 5.7 - I…" at bounding box center [275, 239] width 522 height 458
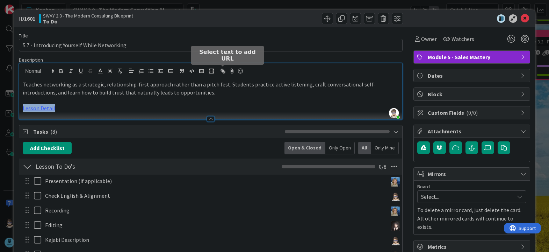
click at [223, 72] on icon "button" at bounding box center [224, 72] width 2 height 2
click at [222, 72] on icon "button" at bounding box center [223, 71] width 6 height 6
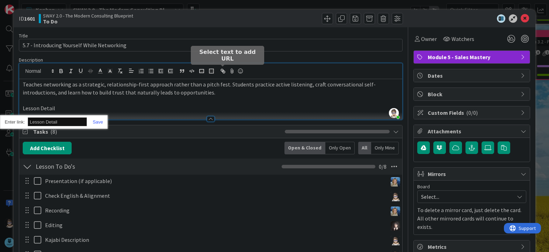
paste input "[URL][DOMAIN_NAME]"
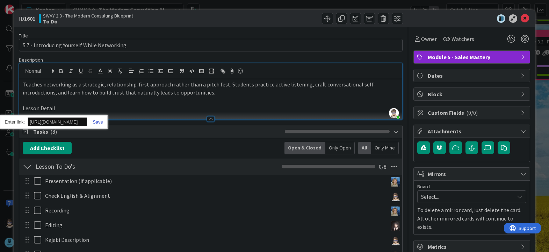
click at [101, 122] on link at bounding box center [95, 121] width 16 height 5
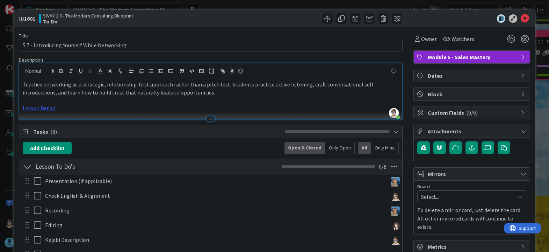
click at [183, 97] on p at bounding box center [211, 100] width 376 height 8
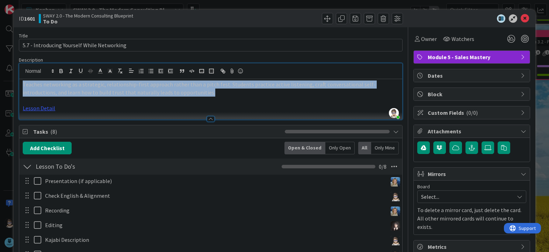
drag, startPoint x: 182, startPoint y: 94, endPoint x: 14, endPoint y: 86, distance: 168.3
click at [14, 86] on div "ID 1601 SWAY 2.0 - The Modern Consulting Blueprint To Do Title 43 / 128 5.7 - I…" at bounding box center [275, 239] width 522 height 458
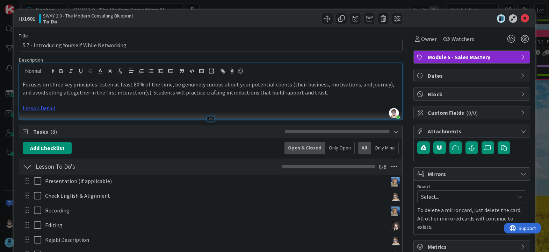
click at [226, 96] on p "Focuses on three key principles: listen at least 80% of the time, be genuinely …" at bounding box center [211, 88] width 376 height 16
click at [336, 18] on span at bounding box center [341, 18] width 11 height 11
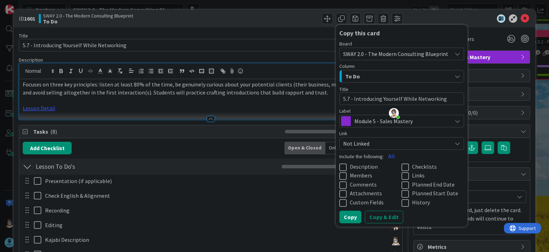
drag, startPoint x: 349, startPoint y: 99, endPoint x: 449, endPoint y: 101, distance: 100.4
click at [449, 101] on textarea "5.7 - Introducing Yourself While Networking" at bounding box center [401, 98] width 125 height 13
click at [344, 100] on textarea "5.7 - Crafting and Using Effective Sales Scripts" at bounding box center [401, 98] width 125 height 13
click at [339, 166] on icon at bounding box center [344, 167] width 10 height 8
click at [402, 167] on icon at bounding box center [407, 167] width 10 height 8
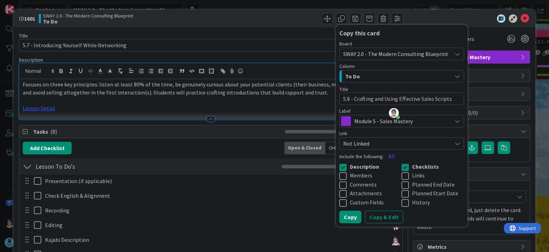
click at [402, 176] on icon at bounding box center [407, 176] width 10 height 8
click at [382, 217] on button "Copy & Edit" at bounding box center [384, 216] width 38 height 13
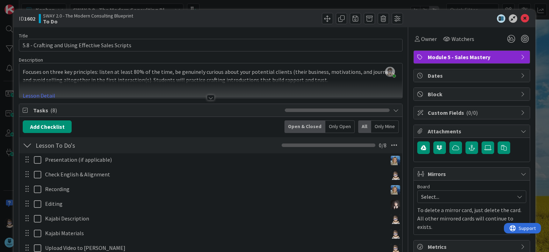
click at [209, 98] on div at bounding box center [211, 98] width 8 height 6
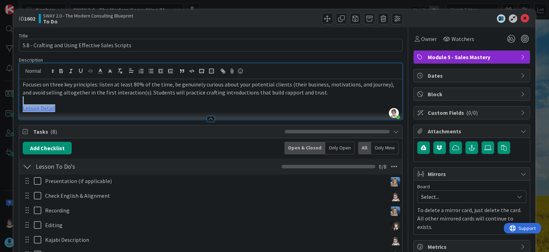
drag, startPoint x: 57, startPoint y: 109, endPoint x: 18, endPoint y: 103, distance: 39.2
click at [18, 103] on div "ID 1602 SWAY 2.0 - The Modern Consulting Blueprint To Do Title 48 / 128 5.8 - C…" at bounding box center [275, 239] width 522 height 458
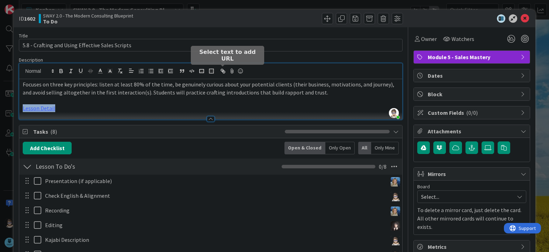
click at [223, 73] on icon "button" at bounding box center [223, 71] width 6 height 6
click at [223, 72] on icon "button" at bounding box center [224, 72] width 2 height 2
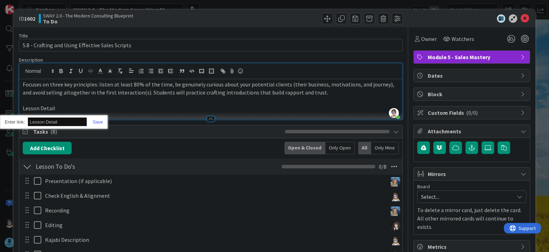
paste input "[URL][DOMAIN_NAME]"
click at [100, 120] on link at bounding box center [95, 121] width 16 height 5
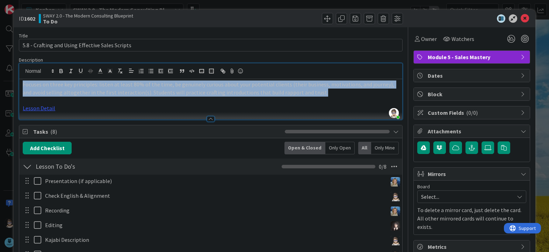
drag, startPoint x: 310, startPoint y: 94, endPoint x: -7, endPoint y: 80, distance: 316.7
click at [0, 80] on html "Kanban SWAY 2.0 - The Modern Consulting Blueprint 1x 2x 3x 16 Backlog Add Card.…" at bounding box center [274, 126] width 549 height 252
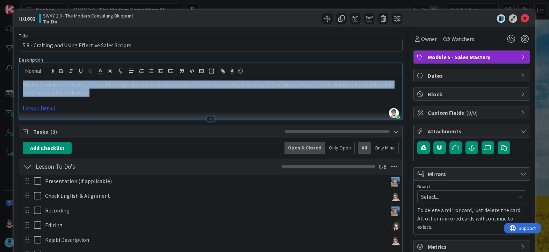
drag, startPoint x: 137, startPoint y: 91, endPoint x: -9, endPoint y: 77, distance: 146.8
click at [0, 77] on html "Kanban SWAY 2.0 - The Modern Consulting Blueprint 1x 2x 3x 16 Backlog Add Card.…" at bounding box center [274, 126] width 549 height 252
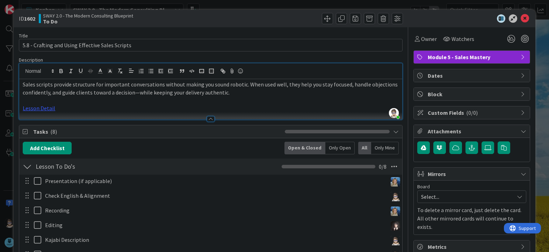
click at [100, 110] on p "Lesson Detail" at bounding box center [211, 108] width 376 height 8
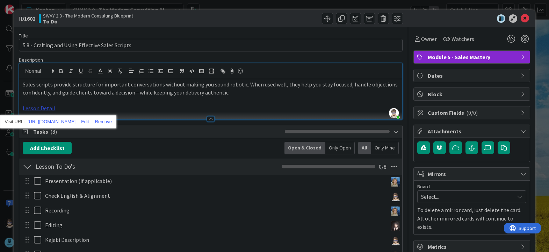
drag, startPoint x: 45, startPoint y: 109, endPoint x: 33, endPoint y: 109, distance: 11.5
click at [33, 109] on link "Lesson Detail" at bounding box center [39, 108] width 33 height 7
click at [66, 121] on link "[URL][DOMAIN_NAME]" at bounding box center [52, 121] width 48 height 9
click at [226, 92] on p "Sales scripts provide structure for important conversations without making you …" at bounding box center [211, 88] width 376 height 16
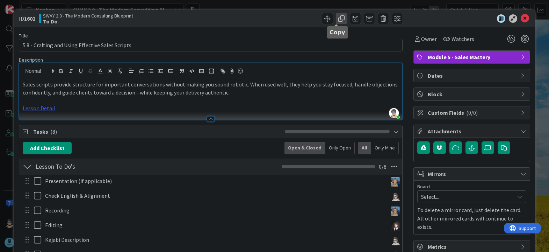
click at [336, 20] on span at bounding box center [341, 18] width 11 height 11
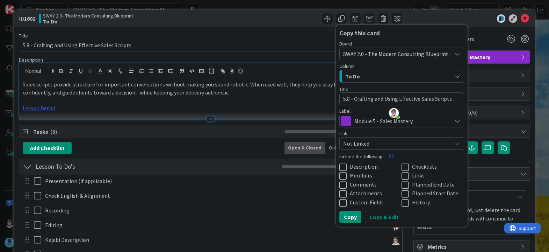
click at [344, 98] on textarea "5.8 - Crafting and Using Effective Sales Scripts" at bounding box center [401, 98] width 125 height 13
click at [341, 166] on icon at bounding box center [344, 167] width 10 height 8
click at [402, 165] on icon at bounding box center [407, 167] width 10 height 8
click at [402, 177] on icon at bounding box center [407, 176] width 10 height 8
click at [350, 100] on textarea "5.9 - Crafting and Using Effective Sales Scripts" at bounding box center [401, 98] width 125 height 13
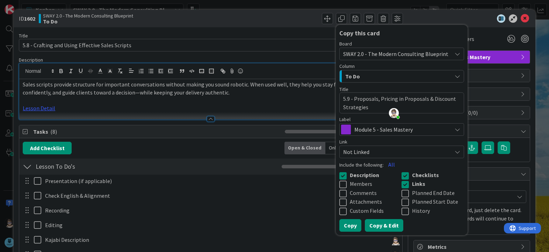
click at [377, 222] on button "Copy & Edit" at bounding box center [384, 225] width 38 height 13
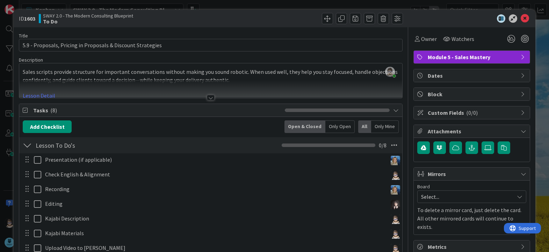
click at [207, 97] on div at bounding box center [211, 98] width 8 height 6
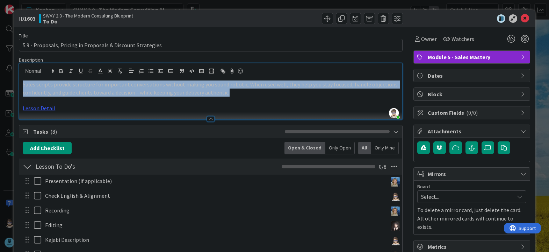
drag, startPoint x: 235, startPoint y: 93, endPoint x: -1, endPoint y: 84, distance: 236.2
click at [0, 84] on html "Kanban SWAY 2.0 - The Modern Consulting Blueprint 1x 2x 3x 16 Backlog Add Card.…" at bounding box center [274, 126] width 549 height 252
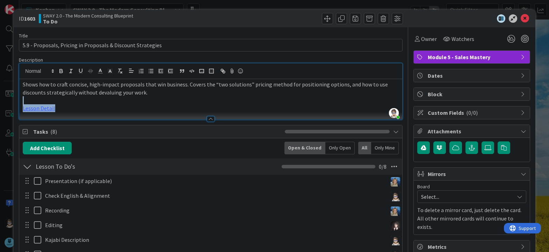
drag, startPoint x: 58, startPoint y: 109, endPoint x: -18, endPoint y: 102, distance: 76.2
click at [0, 102] on html "Kanban SWAY 2.0 - The Modern Consulting Blueprint 1x 2x 3x 16 Backlog Add Card.…" at bounding box center [274, 126] width 549 height 252
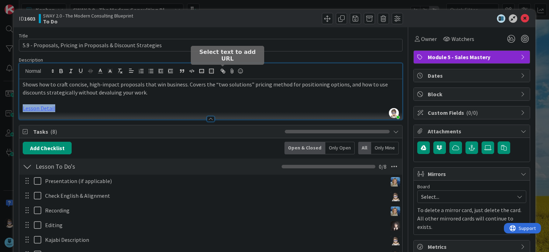
click at [225, 71] on icon "button" at bounding box center [223, 71] width 6 height 6
click at [223, 73] on icon "button" at bounding box center [223, 71] width 6 height 6
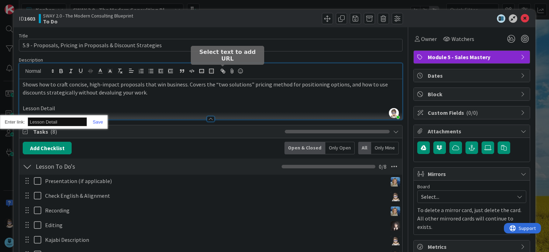
paste input "[URL][DOMAIN_NAME]"
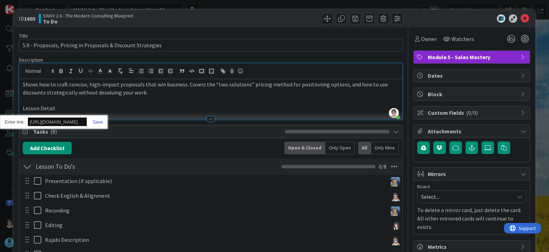
click at [99, 121] on link at bounding box center [95, 121] width 16 height 5
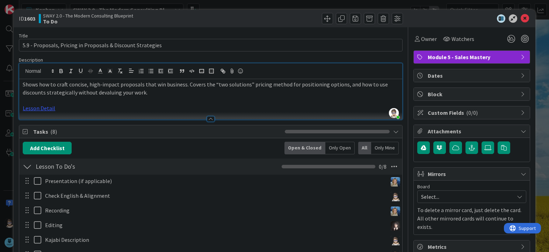
click at [201, 104] on p "Lesson Detail" at bounding box center [211, 108] width 376 height 8
click at [42, 109] on link "Lesson Detail" at bounding box center [39, 108] width 33 height 7
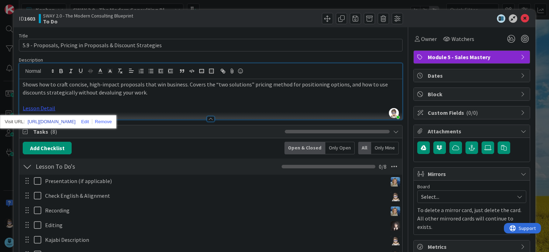
click at [62, 121] on link "[URL][DOMAIN_NAME]" at bounding box center [52, 121] width 48 height 9
click at [197, 97] on p at bounding box center [211, 100] width 376 height 8
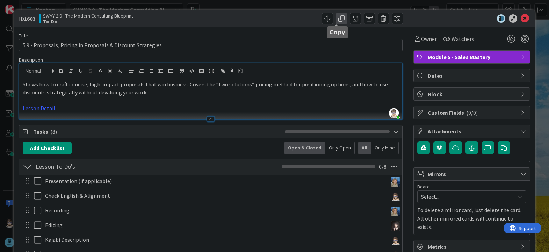
click at [336, 20] on span at bounding box center [341, 18] width 11 height 11
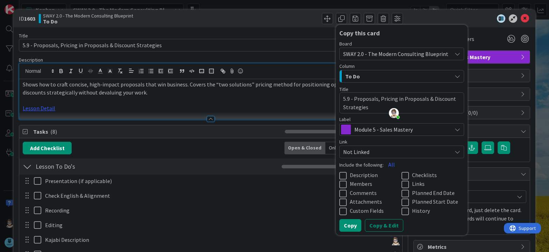
click at [342, 102] on textarea "5.9 - Proposals, Pricing in Proposals & Discount Strategies" at bounding box center [401, 102] width 125 height 21
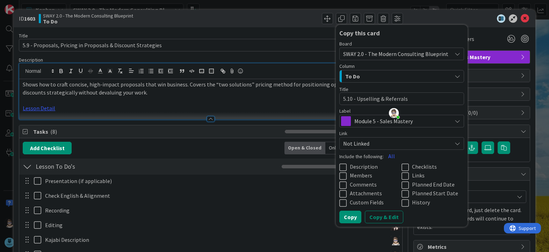
click at [341, 166] on icon at bounding box center [344, 167] width 10 height 8
click at [402, 165] on icon at bounding box center [407, 167] width 10 height 8
click at [402, 175] on icon at bounding box center [407, 176] width 10 height 8
click at [391, 218] on button "Copy & Edit" at bounding box center [384, 216] width 38 height 13
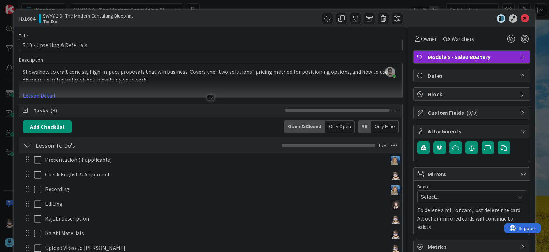
click at [207, 99] on div at bounding box center [211, 98] width 8 height 6
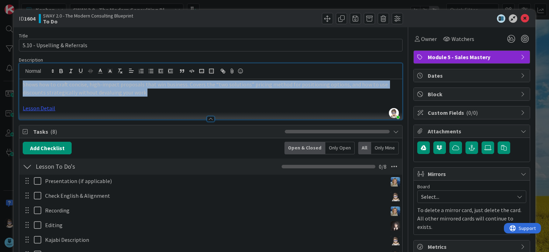
drag, startPoint x: 145, startPoint y: 94, endPoint x: 14, endPoint y: 84, distance: 131.4
click at [14, 84] on div "ID 1604 SWAY 2.0 - The Modern Consulting Blueprint To Do Title 28 / 128 5.10 - …" at bounding box center [275, 239] width 522 height 458
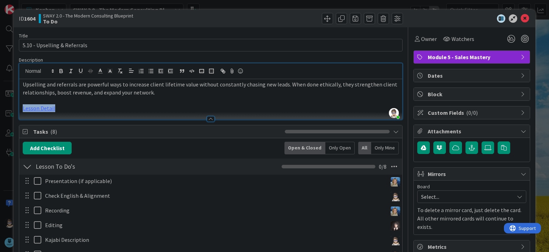
drag, startPoint x: 74, startPoint y: 107, endPoint x: 11, endPoint y: 108, distance: 62.9
click at [11, 108] on div "ID 1604 SWAY 2.0 - The Modern Consulting Blueprint To Do Title 28 / 128 5.10 - …" at bounding box center [274, 126] width 549 height 252
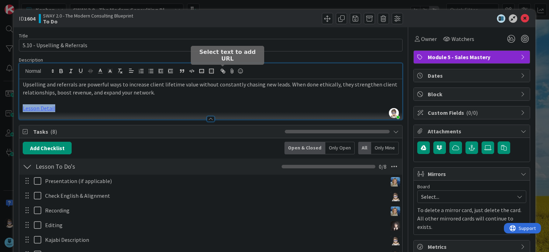
click at [223, 73] on icon "button" at bounding box center [223, 71] width 6 height 6
click at [222, 70] on icon "button" at bounding box center [223, 71] width 6 height 6
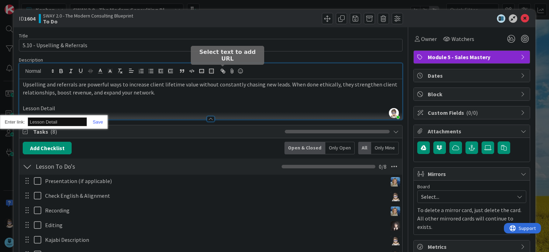
paste input "[URL][DOMAIN_NAME]"
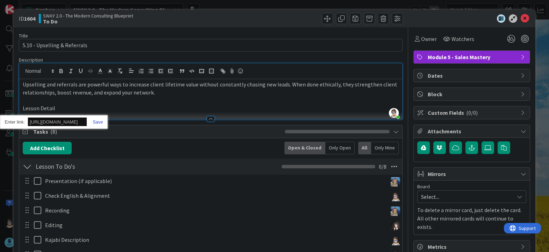
click at [101, 121] on link at bounding box center [95, 121] width 16 height 5
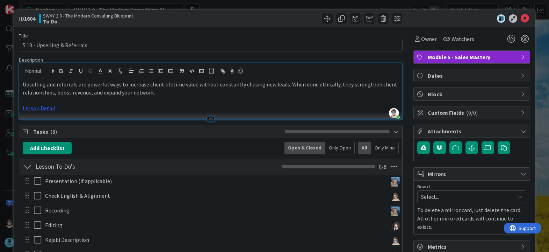
click at [284, 22] on div at bounding box center [308, 18] width 190 height 11
click at [239, 14] on div at bounding box center [308, 18] width 190 height 11
click at [339, 16] on span at bounding box center [341, 18] width 11 height 11
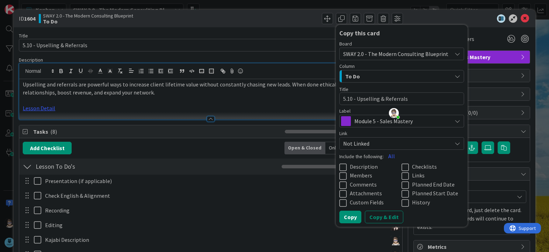
click at [349, 100] on textarea "5.10 - Upselling & Referrals" at bounding box center [401, 98] width 125 height 13
click at [341, 166] on icon at bounding box center [344, 167] width 10 height 8
click at [402, 167] on icon at bounding box center [407, 167] width 10 height 8
click at [402, 173] on icon at bounding box center [407, 176] width 10 height 8
click at [383, 215] on button "Copy & Edit" at bounding box center [384, 216] width 38 height 13
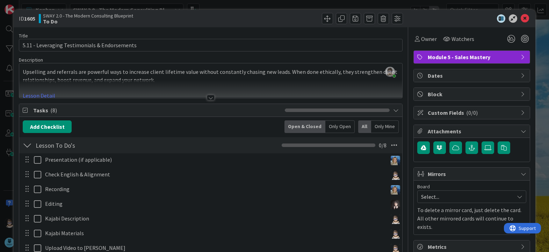
click at [207, 97] on div at bounding box center [211, 98] width 8 height 6
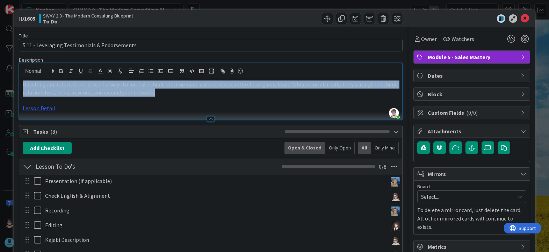
drag, startPoint x: 159, startPoint y: 92, endPoint x: -33, endPoint y: 76, distance: 192.9
click at [0, 76] on html "Kanban SWAY 2.0 - The Modern Consulting Blueprint 1x 2x 3x 16 Backlog Add Card.…" at bounding box center [274, 126] width 549 height 252
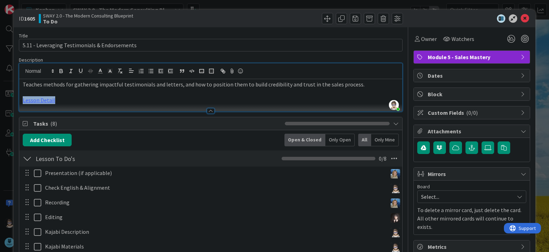
drag, startPoint x: 73, startPoint y: 101, endPoint x: -1, endPoint y: 100, distance: 73.8
click at [0, 100] on html "Kanban SWAY 2.0 - The Modern Consulting Blueprint 1x 2x 3x 16 Backlog Add Card.…" at bounding box center [274, 126] width 549 height 252
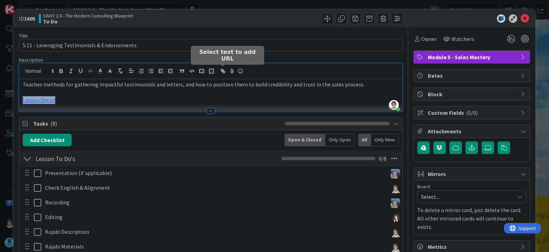
click at [222, 71] on icon "button" at bounding box center [222, 70] width 2 height 2
click at [223, 72] on icon "button" at bounding box center [224, 72] width 2 height 2
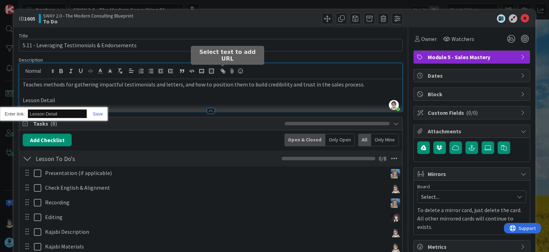
paste input "[URL][DOMAIN_NAME]"
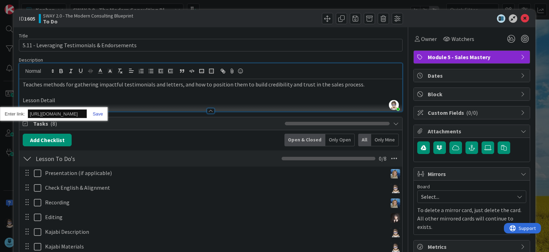
click at [101, 113] on link at bounding box center [95, 113] width 16 height 5
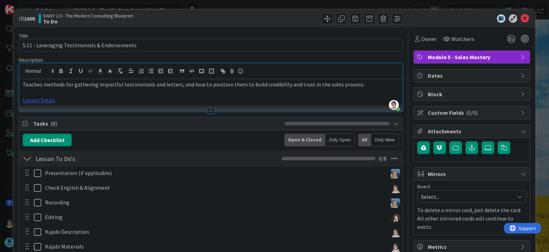
click at [148, 95] on p at bounding box center [211, 92] width 376 height 8
click at [41, 99] on link "Lesson Detail" at bounding box center [39, 99] width 33 height 7
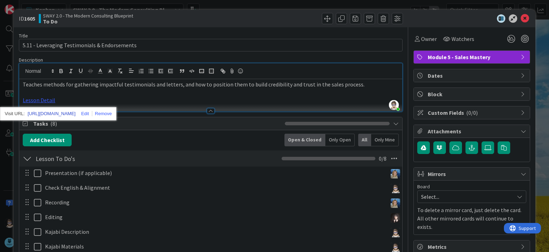
click at [64, 113] on link "[URL][DOMAIN_NAME]" at bounding box center [52, 113] width 48 height 9
click at [261, 84] on p "Teaches methods for gathering impactful testimonials and letters, and how to po…" at bounding box center [211, 84] width 376 height 8
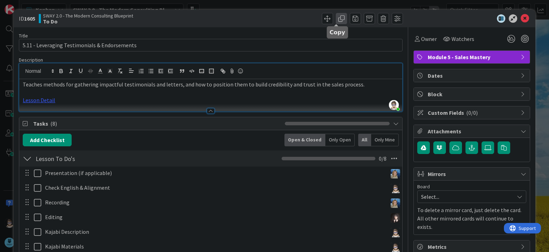
click at [338, 16] on span at bounding box center [341, 18] width 11 height 11
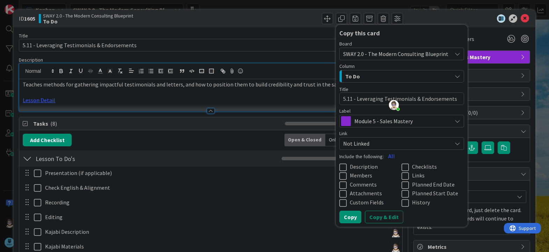
click at [347, 100] on textarea "5.11 - Leveraging Testimonials & Endorsements" at bounding box center [401, 98] width 125 height 13
click at [339, 166] on icon at bounding box center [344, 167] width 10 height 8
click at [402, 167] on icon at bounding box center [407, 167] width 10 height 8
click at [402, 177] on icon at bounding box center [407, 176] width 10 height 8
click at [384, 217] on button "Copy & Edit" at bounding box center [384, 216] width 38 height 13
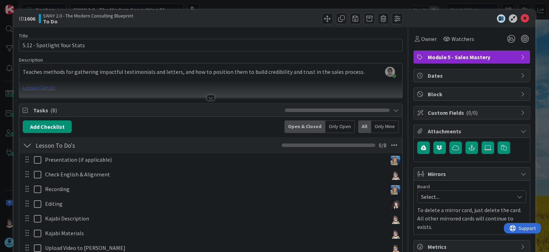
click at [208, 98] on div at bounding box center [211, 98] width 8 height 6
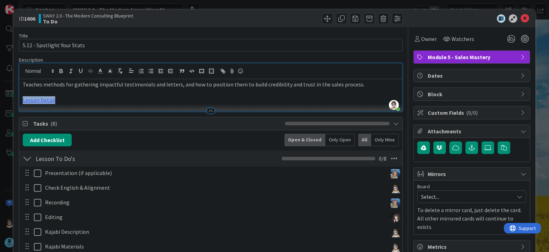
drag, startPoint x: 76, startPoint y: 102, endPoint x: 16, endPoint y: 102, distance: 59.8
click at [16, 102] on div "ID 1606 SWAY 2.0 - The Modern Consulting Blueprint To Do Title 27 / 128 5.12 - …" at bounding box center [275, 235] width 522 height 450
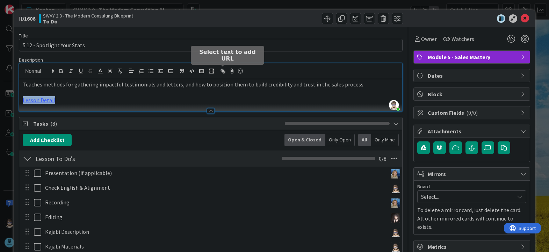
click at [223, 71] on icon "button" at bounding box center [224, 72] width 2 height 2
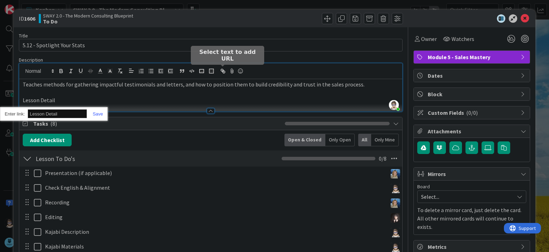
paste input "[URL][DOMAIN_NAME]"
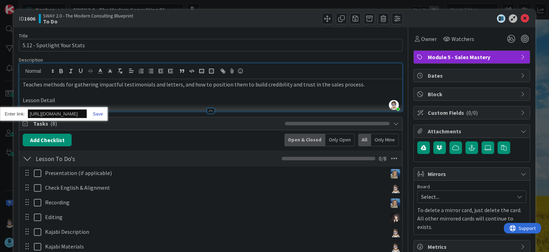
click at [94, 112] on link at bounding box center [95, 113] width 16 height 5
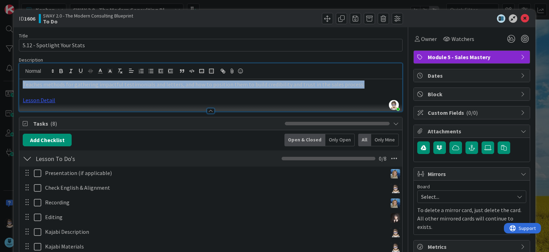
drag, startPoint x: 366, startPoint y: 85, endPoint x: 14, endPoint y: 84, distance: 351.7
click at [14, 84] on div "ID 1606 SWAY 2.0 - The Modern Consulting Blueprint To Do Title 27 / 128 5.12 - …" at bounding box center [275, 235] width 522 height 450
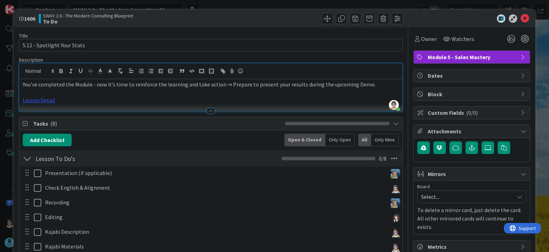
click at [382, 85] on p "You’ve completed the Module - now it’s time to reinforce the learning and take …" at bounding box center [211, 84] width 376 height 8
click at [47, 99] on link "Lesson Detail" at bounding box center [39, 99] width 33 height 7
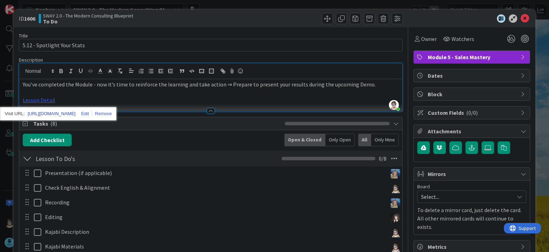
click at [49, 114] on link "[URL][DOMAIN_NAME]" at bounding box center [52, 113] width 48 height 9
click at [521, 15] on icon at bounding box center [525, 18] width 8 height 8
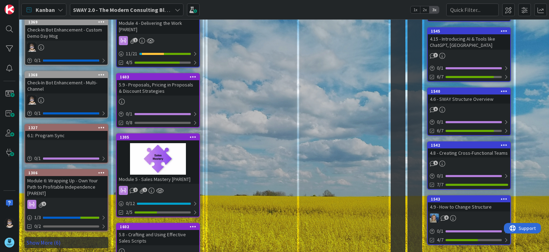
scroll to position [349, 0]
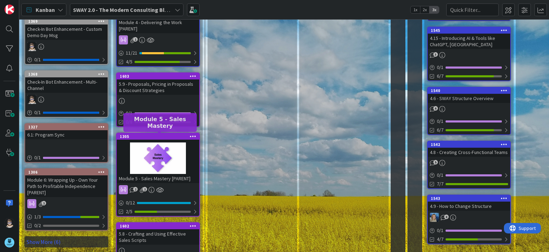
click at [173, 138] on div "1305" at bounding box center [159, 136] width 79 height 5
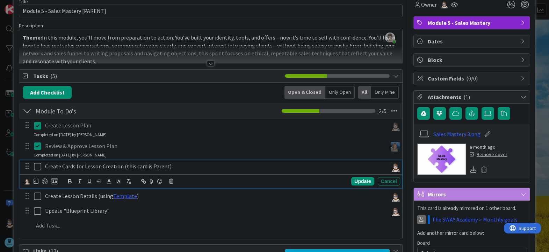
click at [35, 168] on icon at bounding box center [39, 166] width 10 height 8
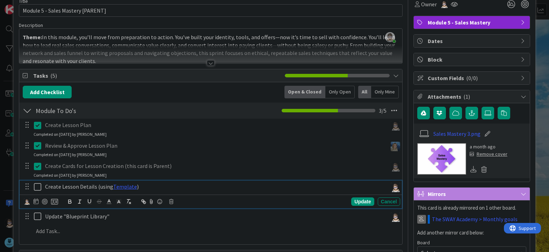
click at [37, 186] on icon at bounding box center [39, 186] width 10 height 8
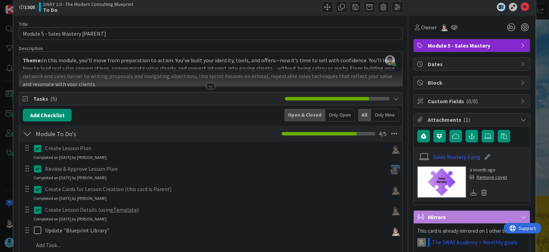
scroll to position [0, 0]
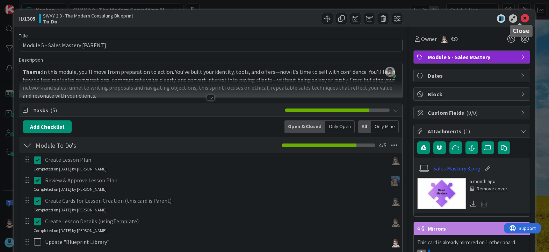
click at [521, 21] on icon at bounding box center [525, 18] width 8 height 8
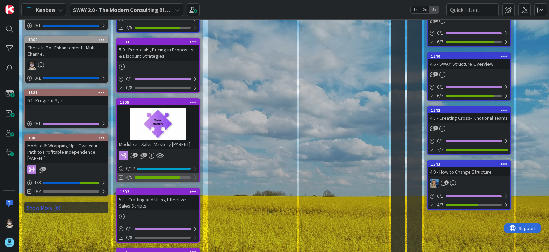
scroll to position [384, 0]
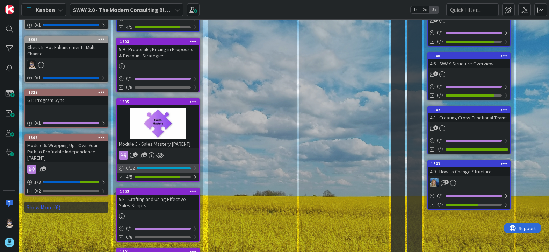
click at [194, 168] on div at bounding box center [195, 168] width 4 height 6
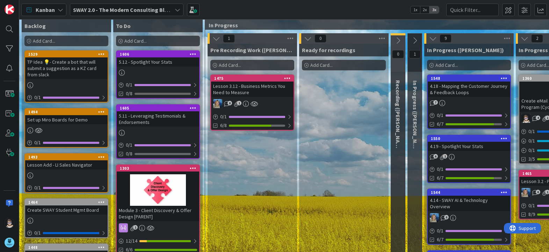
scroll to position [0, 0]
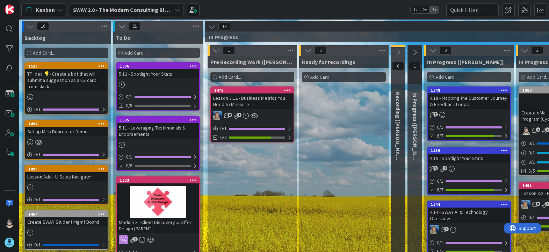
click at [307, 50] on icon at bounding box center [308, 50] width 8 height 8
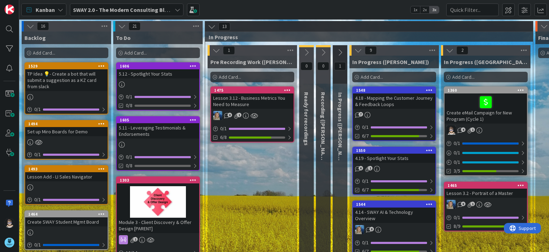
click at [215, 51] on icon at bounding box center [217, 50] width 8 height 8
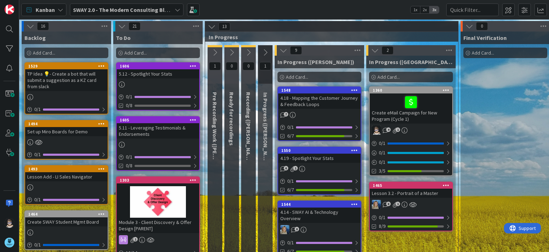
click at [373, 49] on icon at bounding box center [375, 50] width 8 height 8
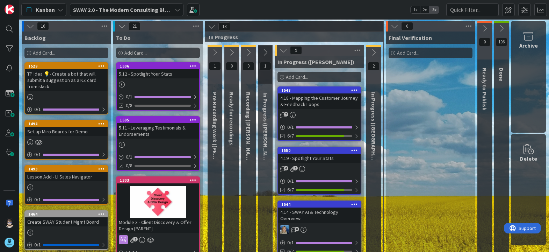
click at [396, 26] on icon at bounding box center [395, 26] width 8 height 8
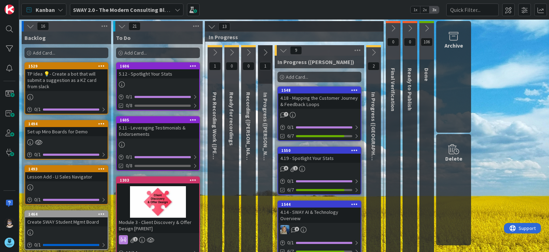
click at [285, 51] on icon at bounding box center [284, 50] width 8 height 8
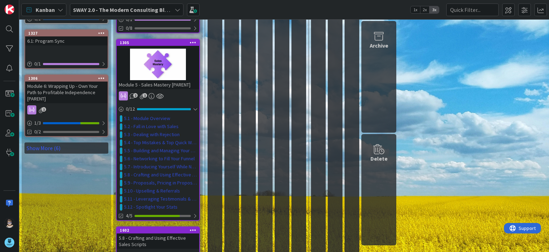
scroll to position [443, 0]
click at [195, 110] on div at bounding box center [195, 109] width 4 height 6
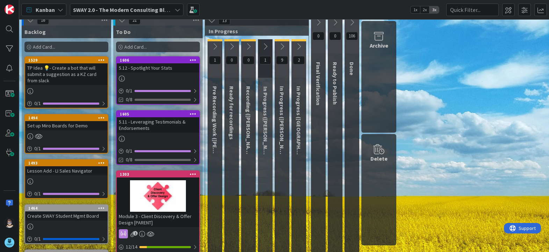
scroll to position [0, 0]
